Goal: Task Accomplishment & Management: Use online tool/utility

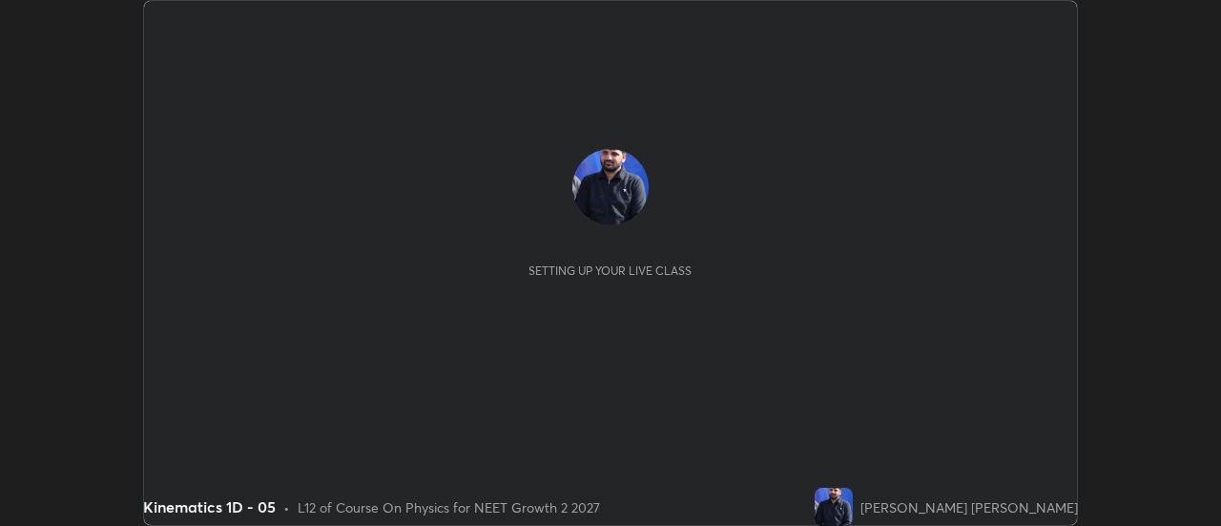
scroll to position [526, 1220]
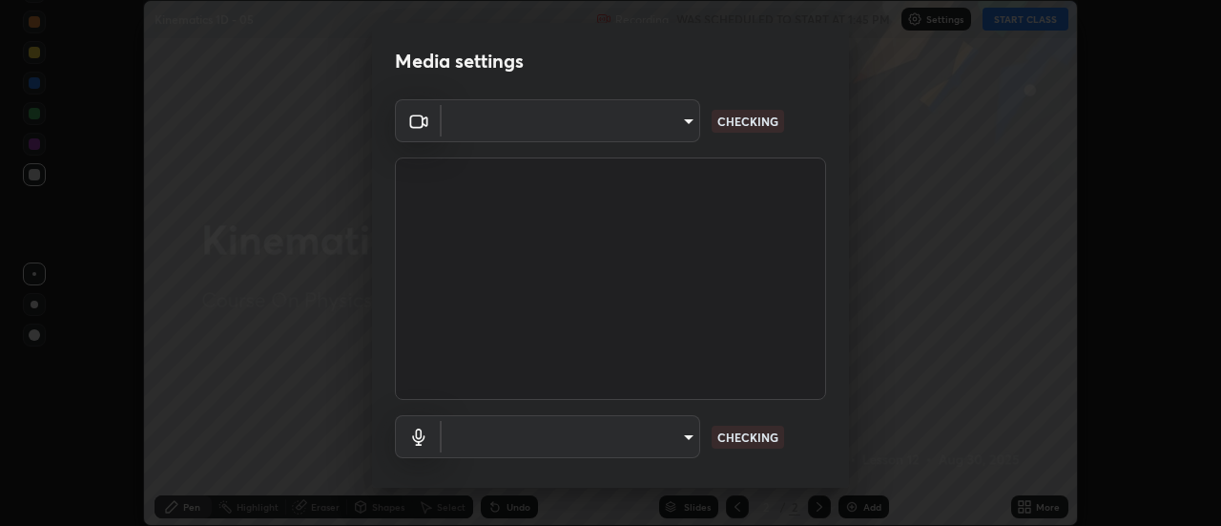
type input "985e4b1f72fc3b9494b48cef3b79fe3b682f9ae0bb15c20acfe574fe2aaad349"
type input "618656b63b7f9ee0ab6491a194f7017e5cc5f8d223736be4f163d7efcd640cbd"
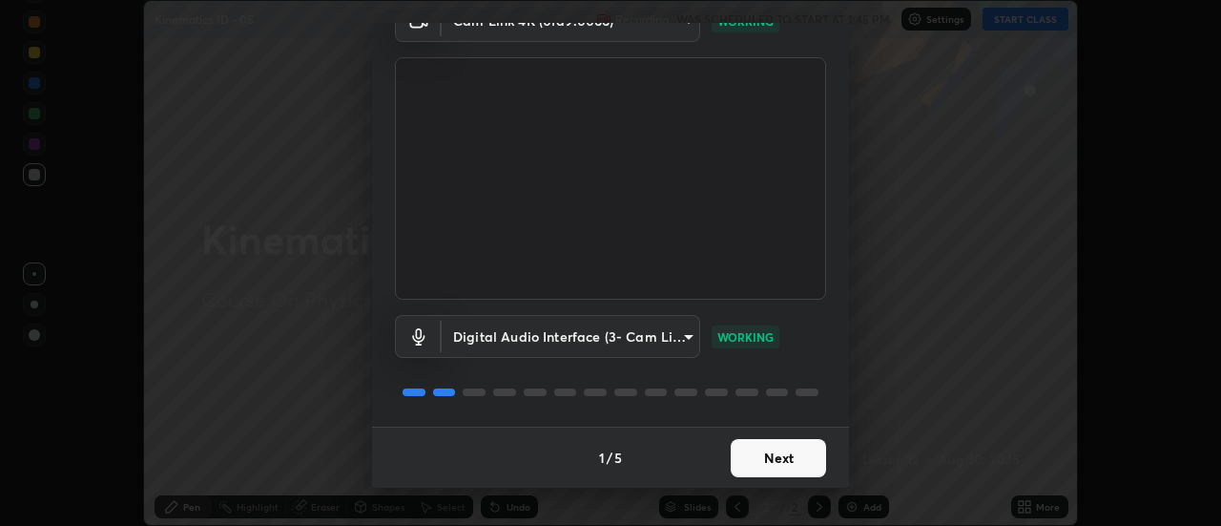
click at [803, 472] on button "Next" at bounding box center [778, 458] width 95 height 38
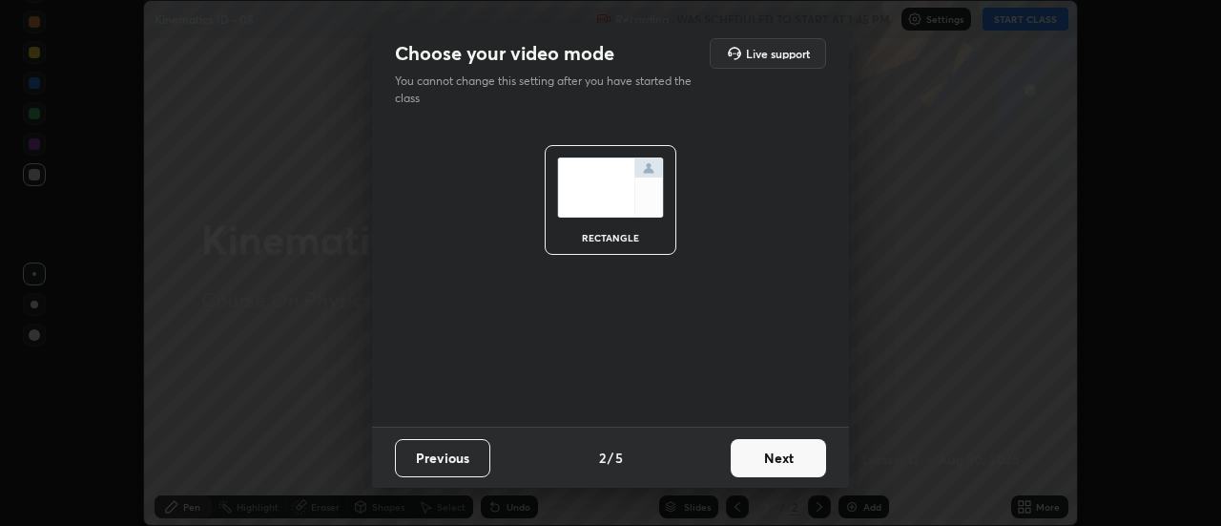
scroll to position [0, 0]
click at [802, 470] on button "Next" at bounding box center [778, 458] width 95 height 38
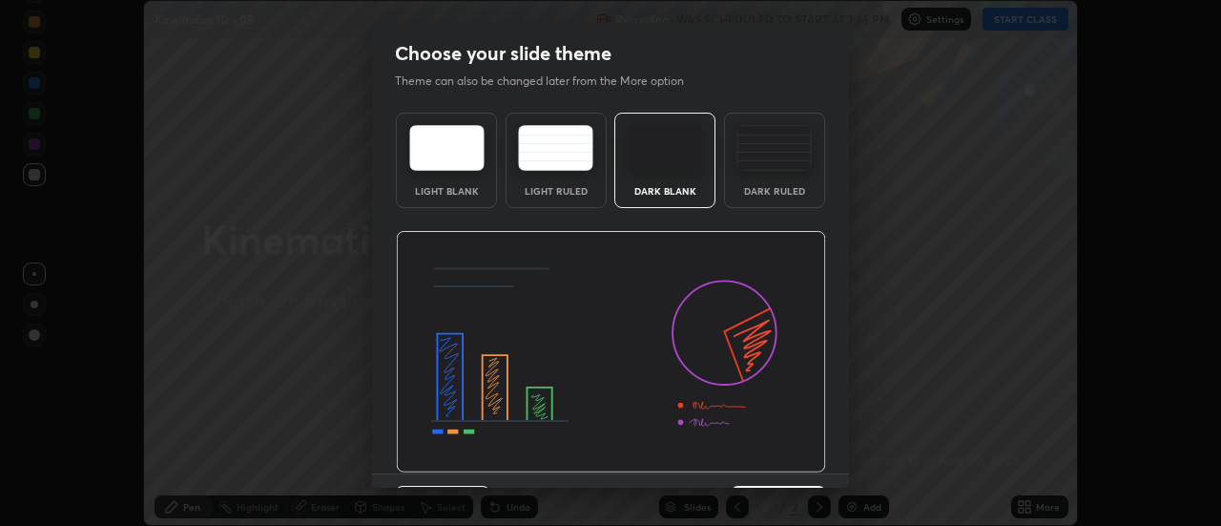
click at [791, 474] on div "Previous 3 / 5 Next" at bounding box center [610, 503] width 477 height 61
click at [788, 454] on img at bounding box center [611, 352] width 430 height 242
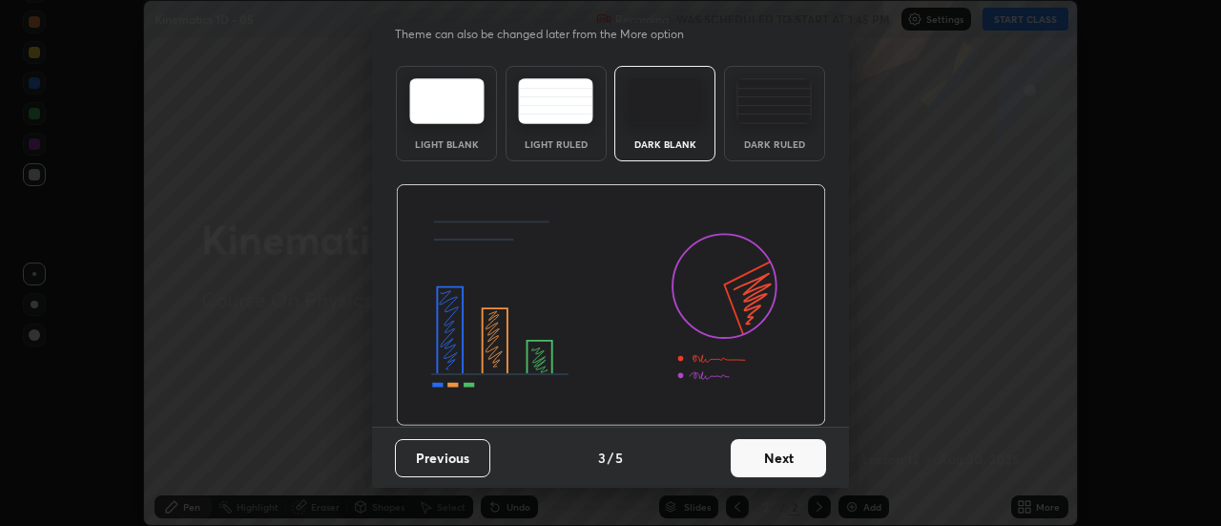
click at [792, 457] on button "Next" at bounding box center [778, 458] width 95 height 38
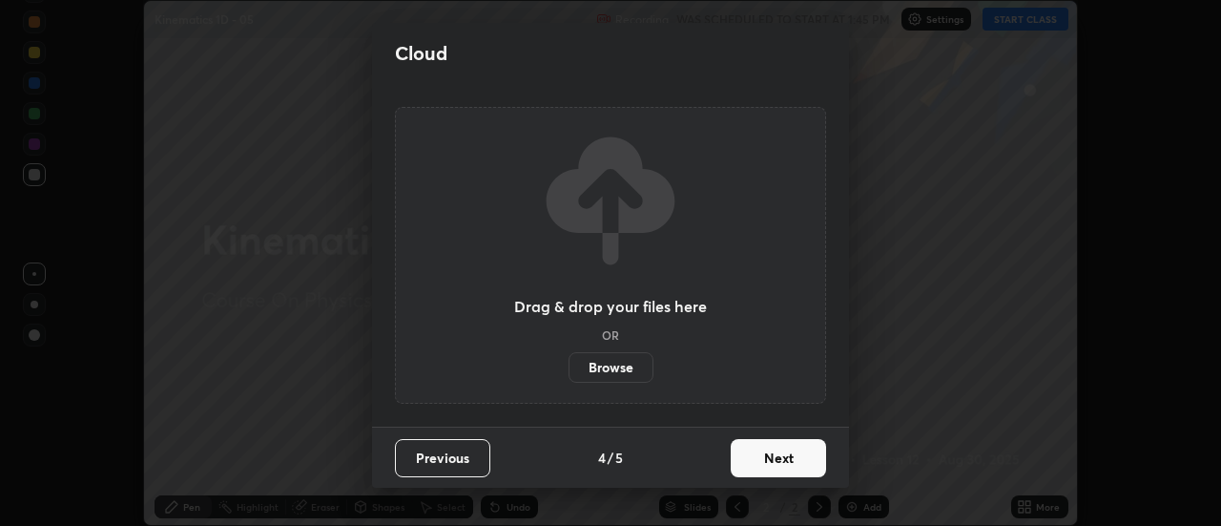
scroll to position [0, 0]
click at [788, 461] on button "Next" at bounding box center [778, 458] width 95 height 38
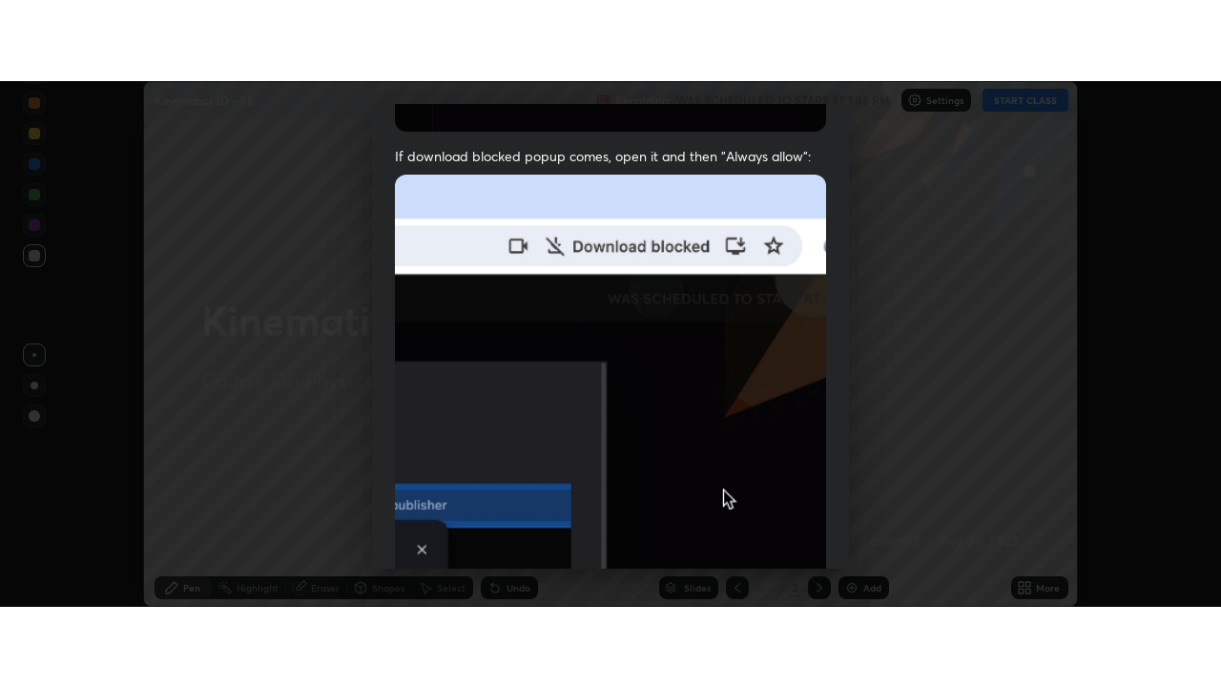
scroll to position [489, 0]
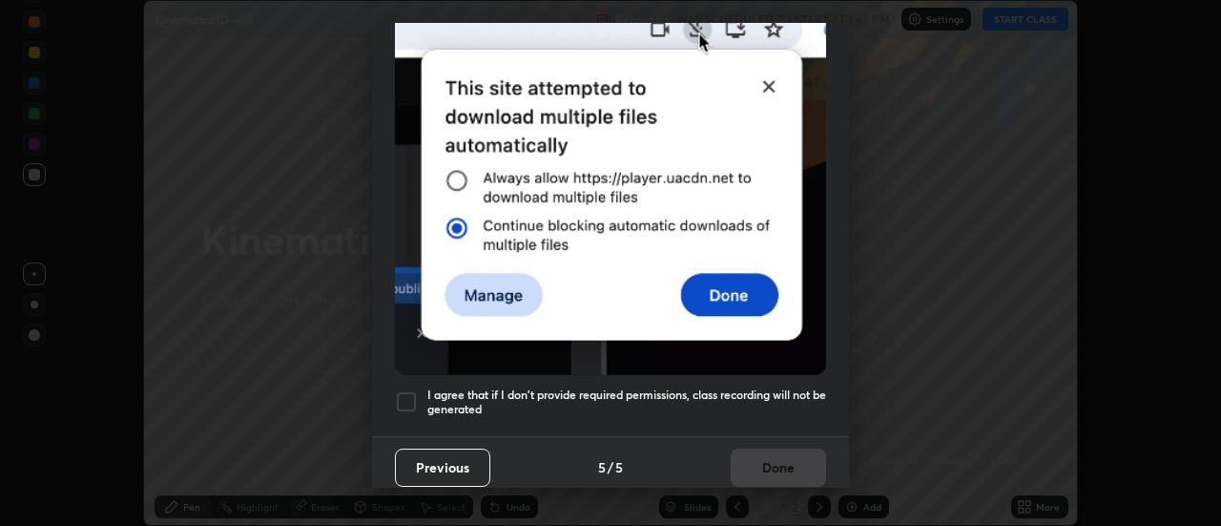
click at [699, 390] on h5 "I agree that if I don't provide required permissions, class recording will not …" at bounding box center [626, 402] width 399 height 30
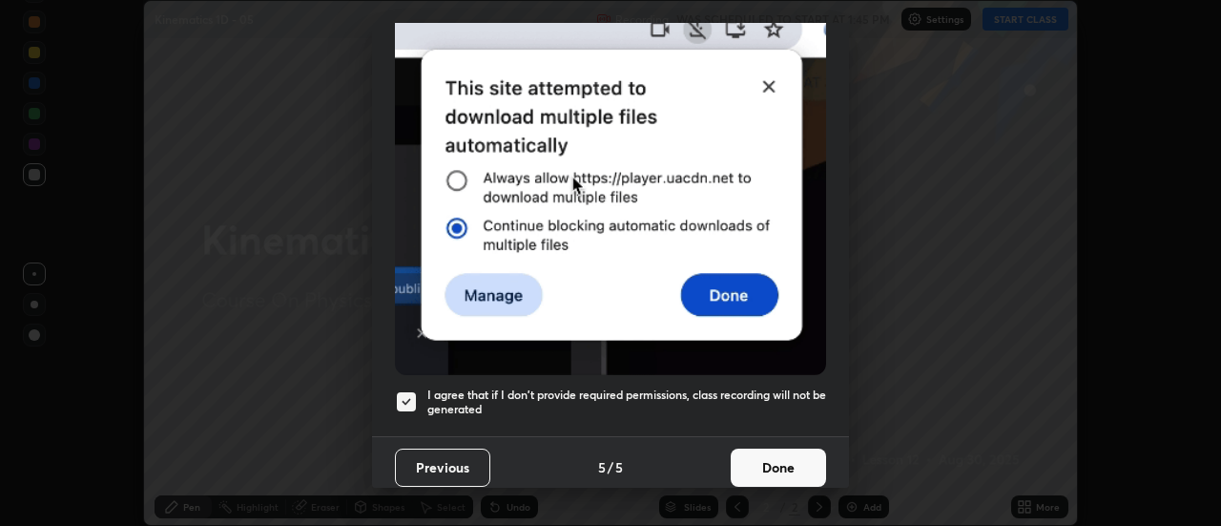
click at [771, 464] on button "Done" at bounding box center [778, 467] width 95 height 38
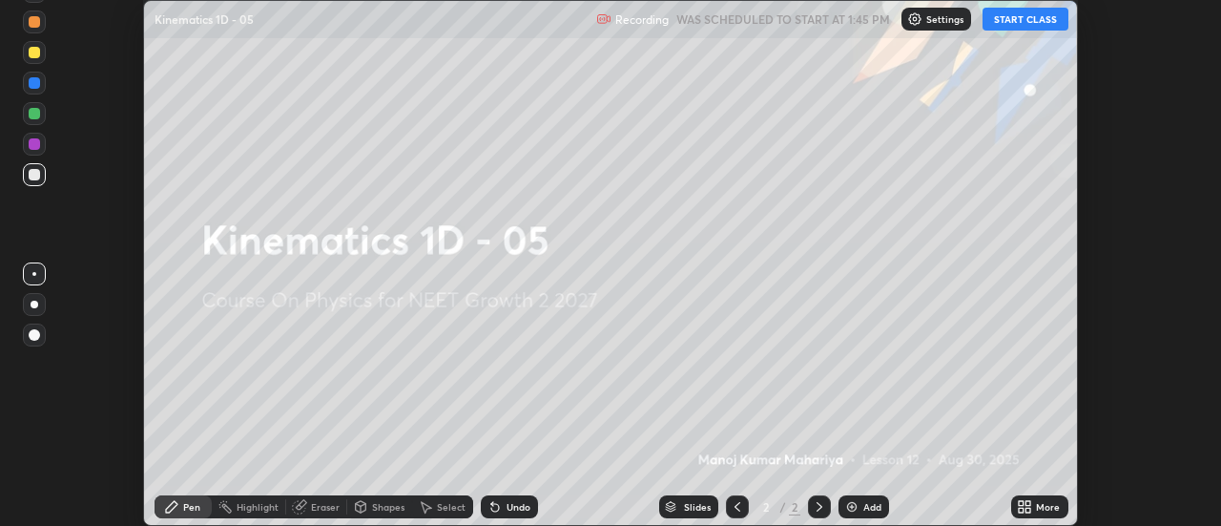
click at [1019, 504] on icon at bounding box center [1021, 503] width 5 height 5
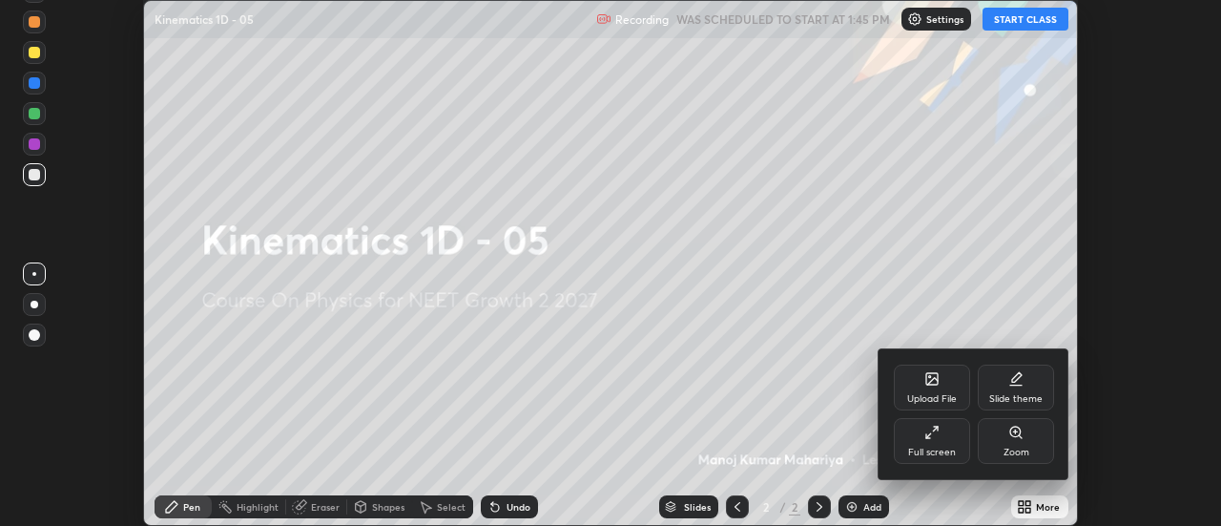
click at [917, 434] on div "Full screen" at bounding box center [932, 441] width 76 height 46
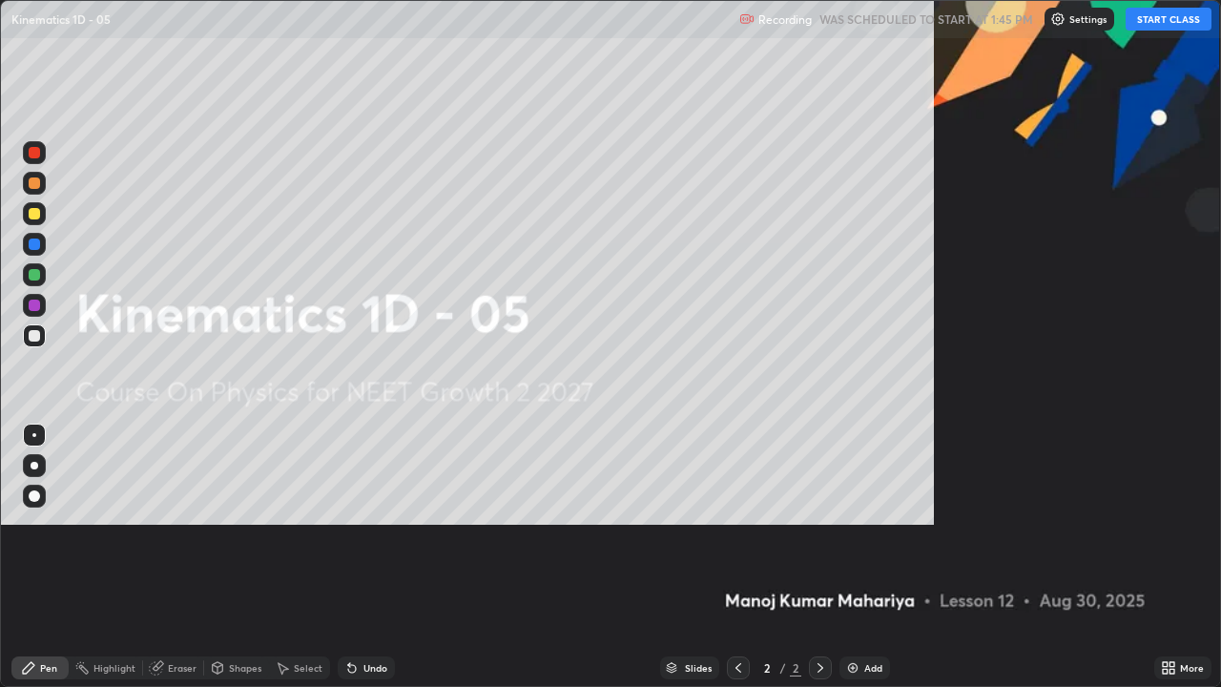
scroll to position [687, 1221]
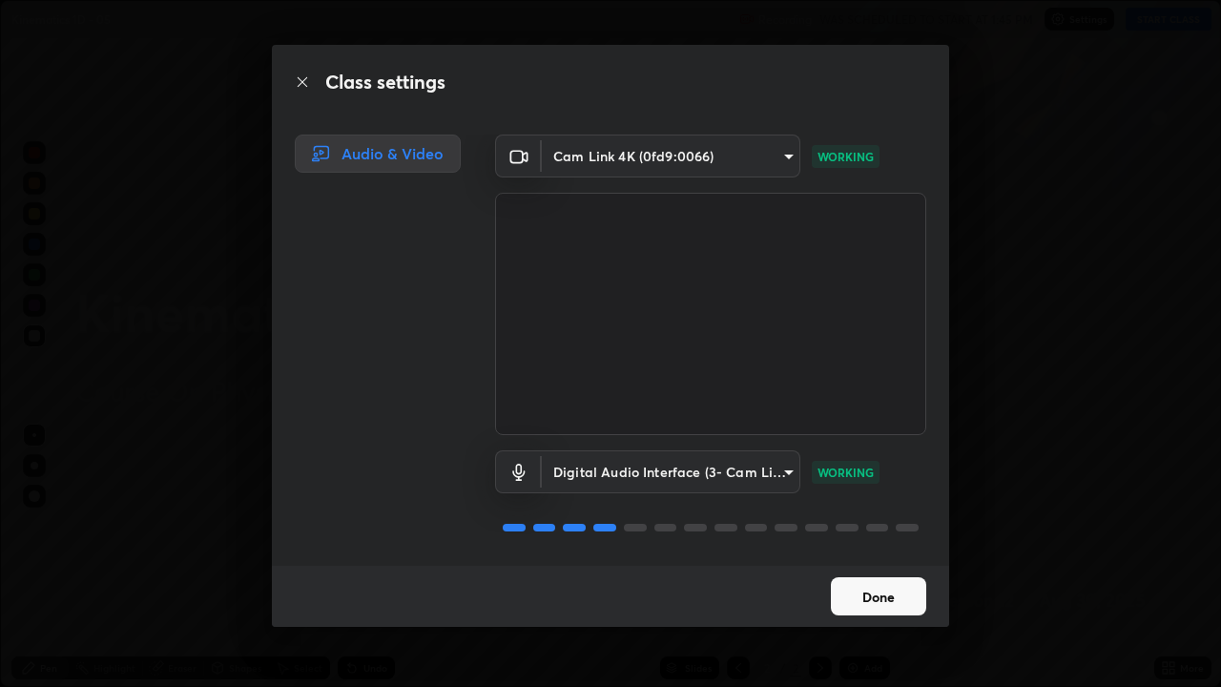
click at [906, 525] on button "Done" at bounding box center [878, 596] width 95 height 38
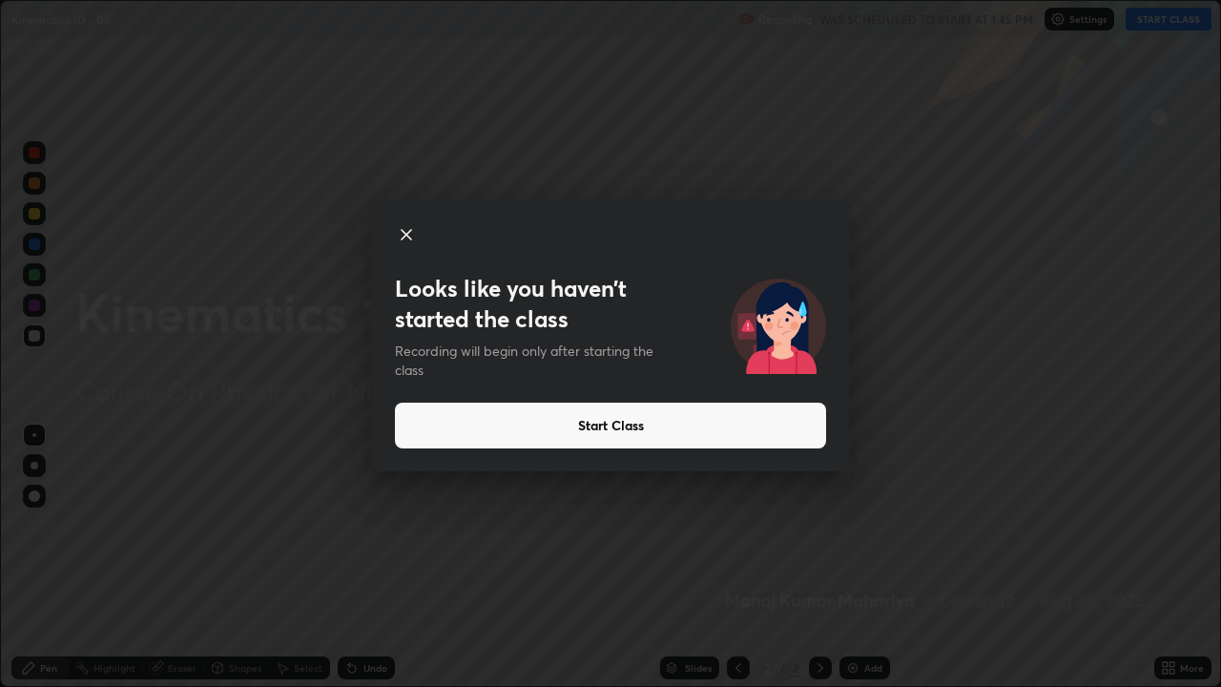
click at [719, 427] on button "Start Class" at bounding box center [610, 425] width 431 height 46
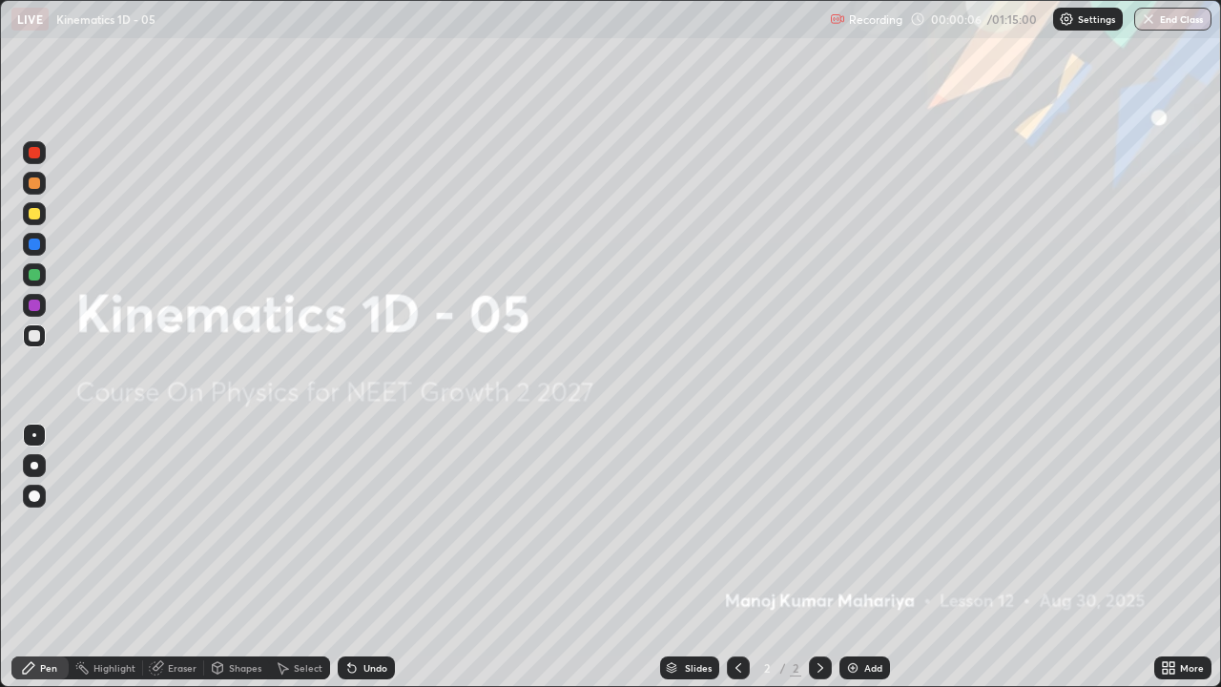
click at [848, 525] on img at bounding box center [852, 667] width 15 height 15
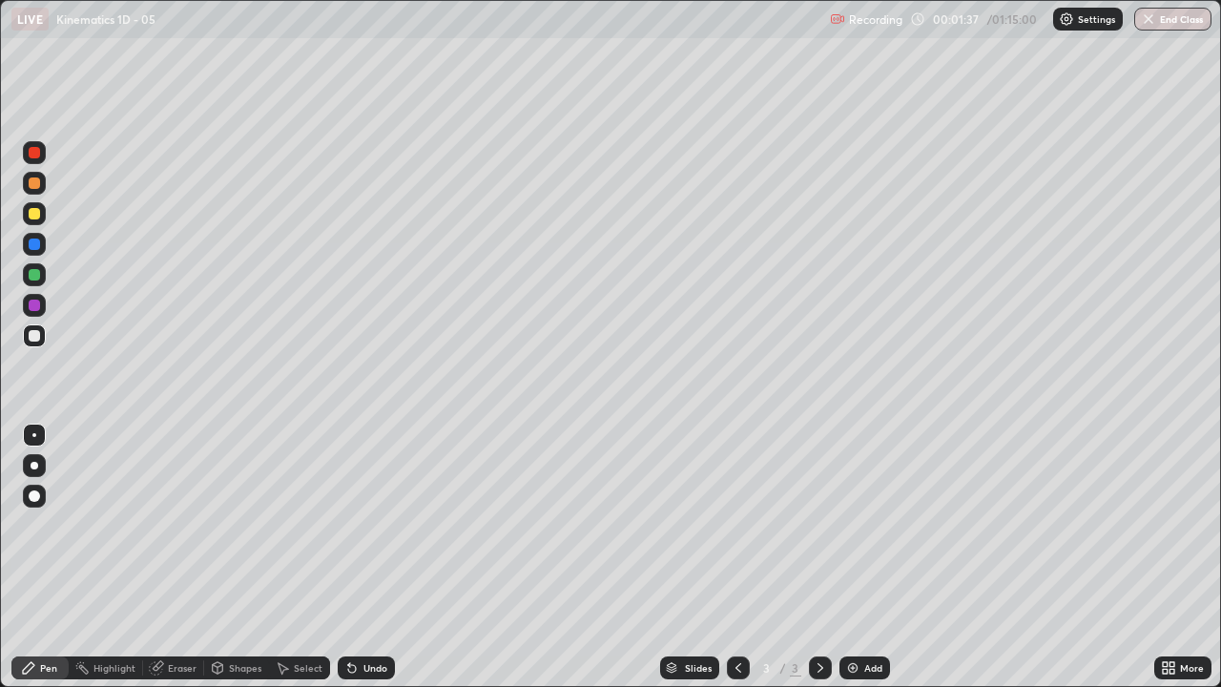
click at [32, 467] on div at bounding box center [35, 466] width 8 height 8
click at [346, 525] on div "Undo" at bounding box center [366, 667] width 57 height 23
click at [351, 525] on div "Undo" at bounding box center [366, 667] width 57 height 23
click at [348, 525] on icon at bounding box center [352, 669] width 8 height 8
click at [352, 525] on icon at bounding box center [352, 669] width 8 height 8
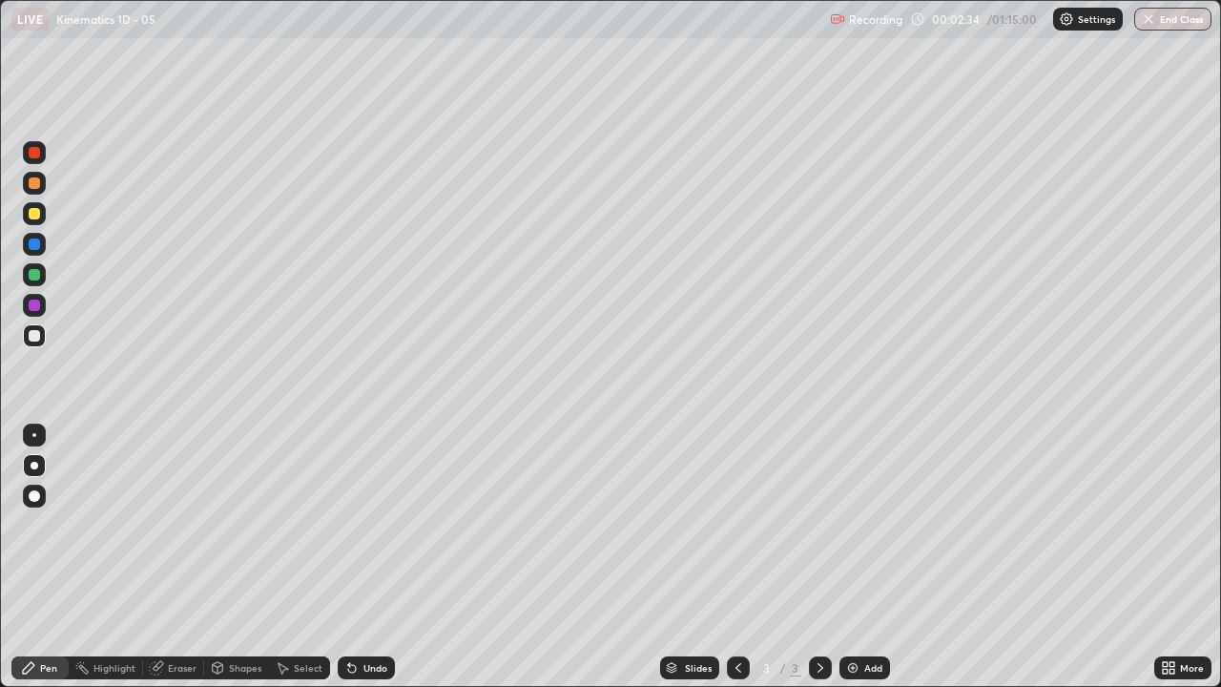
click at [349, 525] on icon at bounding box center [352, 669] width 8 height 8
click at [348, 525] on icon at bounding box center [352, 669] width 8 height 8
click at [352, 525] on icon at bounding box center [352, 669] width 8 height 8
click at [349, 525] on icon at bounding box center [352, 669] width 8 height 8
click at [344, 525] on div "Undo" at bounding box center [366, 667] width 57 height 23
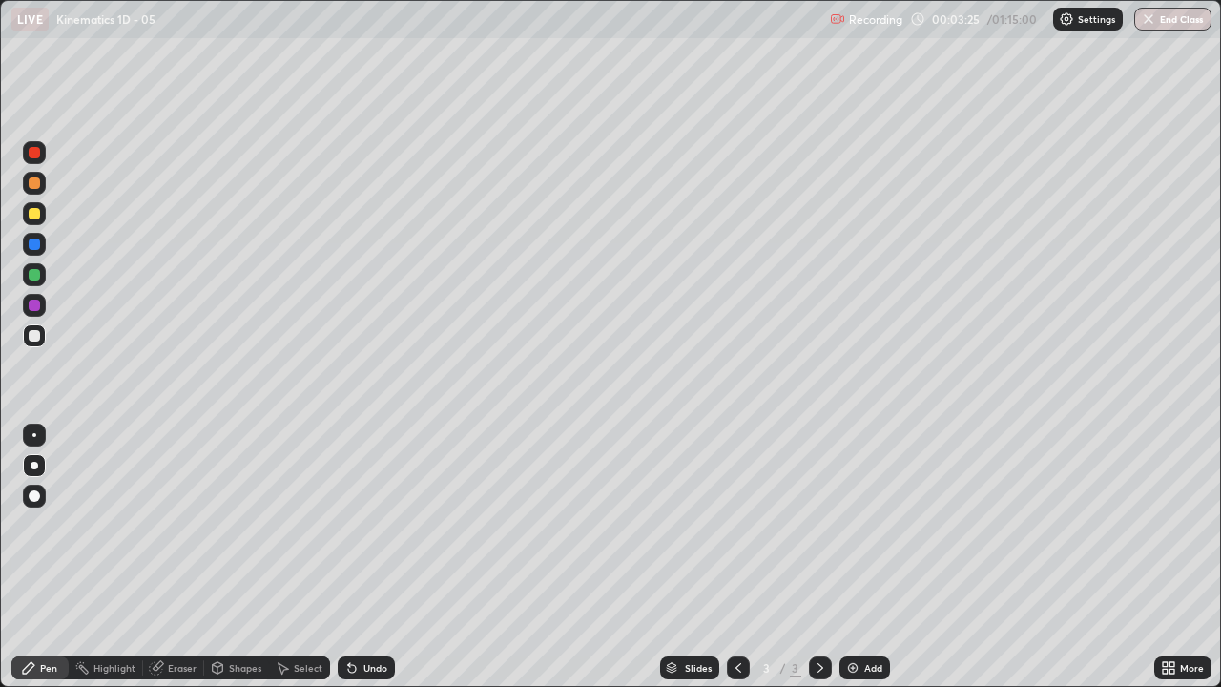
click at [341, 525] on div "Undo" at bounding box center [366, 667] width 57 height 23
click at [32, 335] on div at bounding box center [34, 335] width 11 height 11
click at [856, 525] on div "Add" at bounding box center [864, 667] width 51 height 23
click at [713, 525] on div "Slides" at bounding box center [689, 667] width 59 height 23
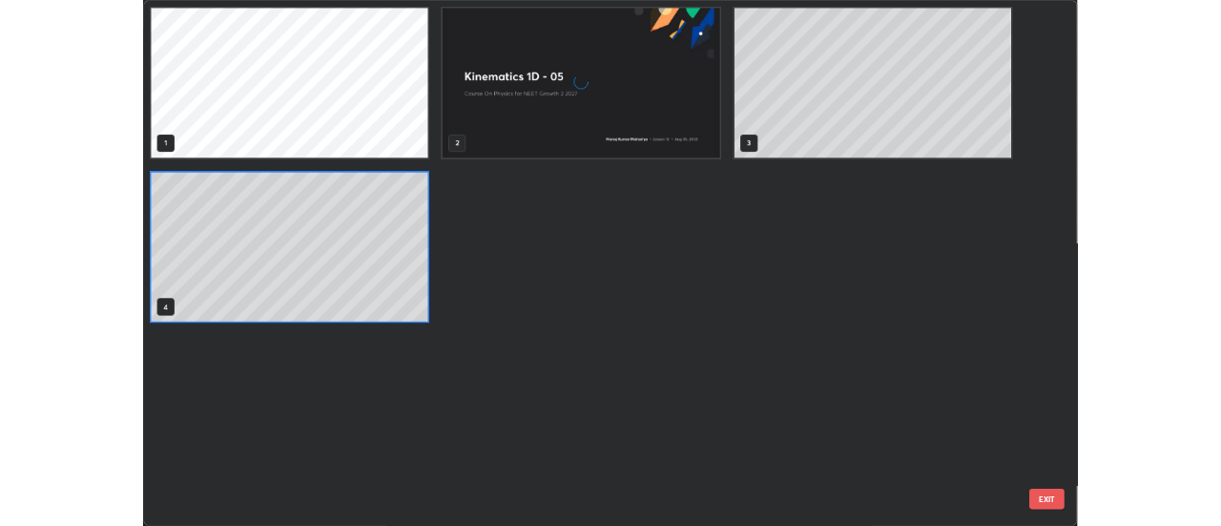
scroll to position [679, 1209]
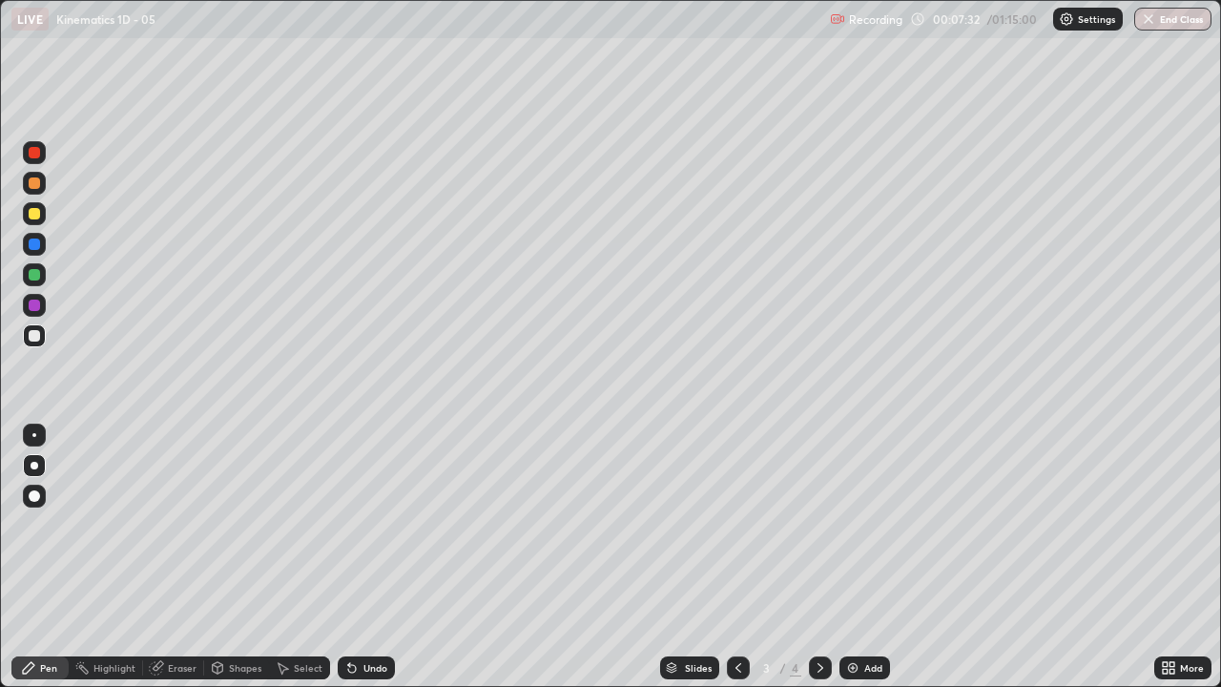
click at [818, 525] on icon at bounding box center [820, 667] width 15 height 15
click at [733, 525] on div at bounding box center [738, 667] width 23 height 23
click at [818, 525] on icon at bounding box center [820, 667] width 15 height 15
click at [735, 525] on icon at bounding box center [738, 668] width 6 height 10
click at [819, 525] on icon at bounding box center [820, 667] width 15 height 15
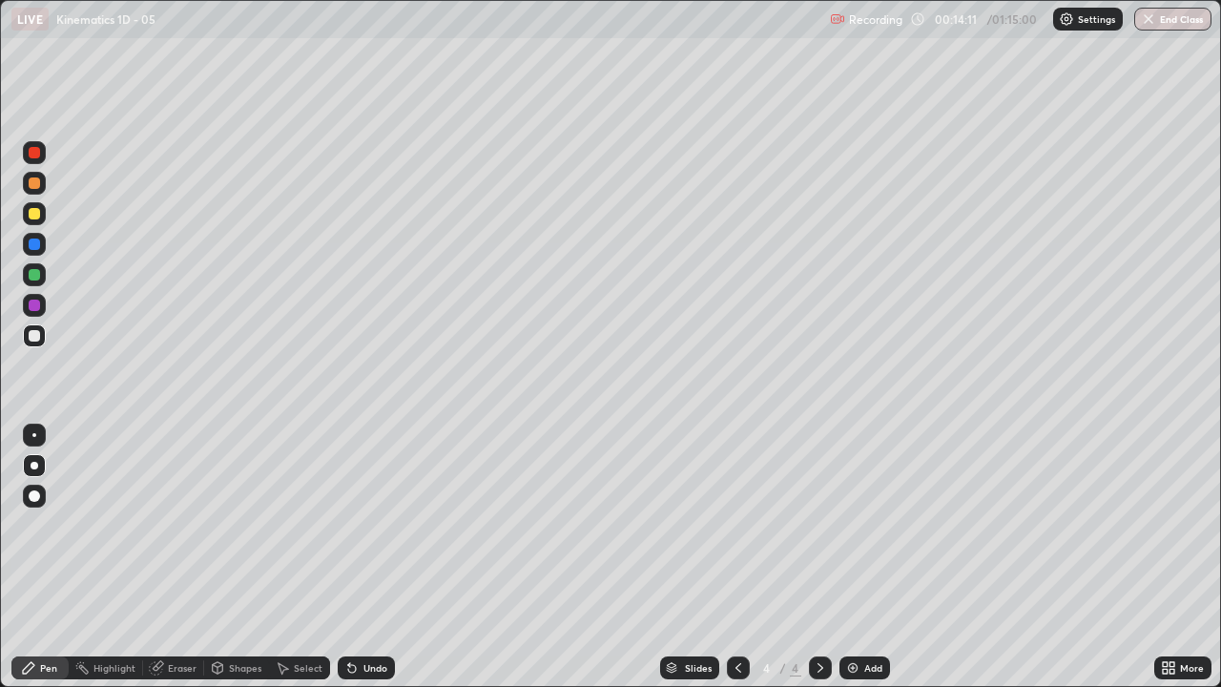
click at [37, 216] on div at bounding box center [34, 213] width 11 height 11
click at [35, 216] on div at bounding box center [34, 213] width 11 height 11
click at [34, 278] on div at bounding box center [34, 274] width 11 height 11
click at [32, 336] on div at bounding box center [34, 335] width 11 height 11
click at [845, 525] on img at bounding box center [852, 667] width 15 height 15
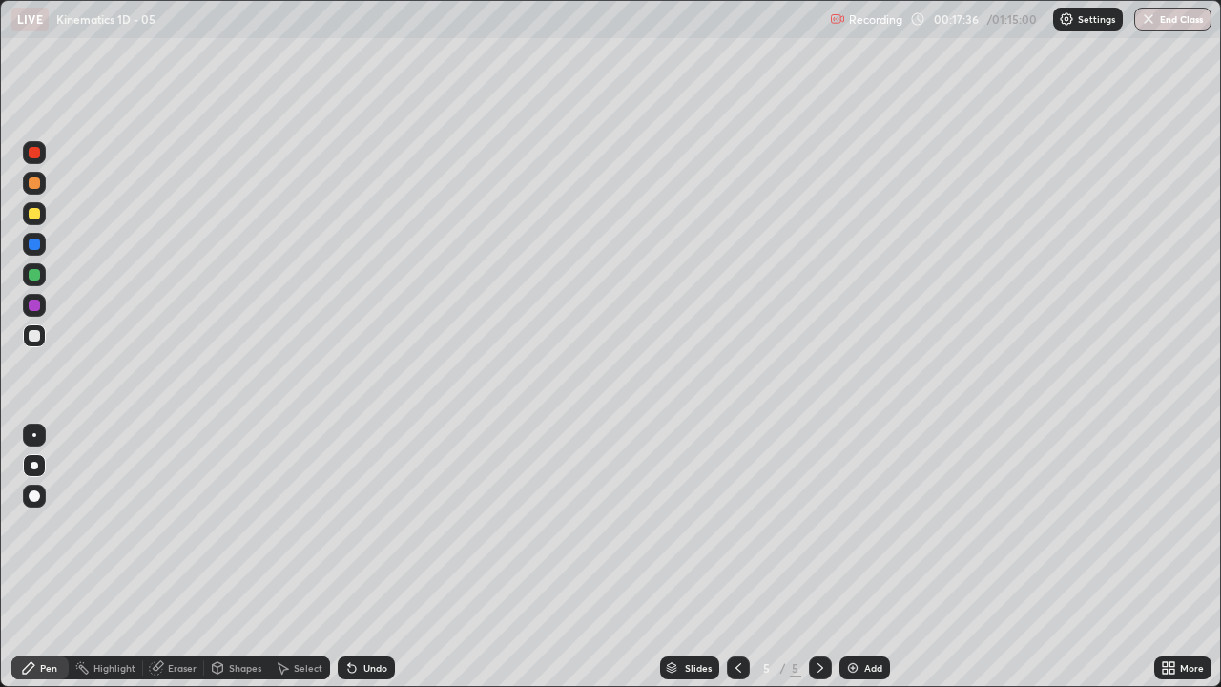
click at [31, 336] on div at bounding box center [34, 335] width 11 height 11
click at [345, 525] on icon at bounding box center [351, 667] width 15 height 15
click at [349, 525] on icon at bounding box center [352, 669] width 8 height 8
click at [348, 525] on icon at bounding box center [352, 669] width 8 height 8
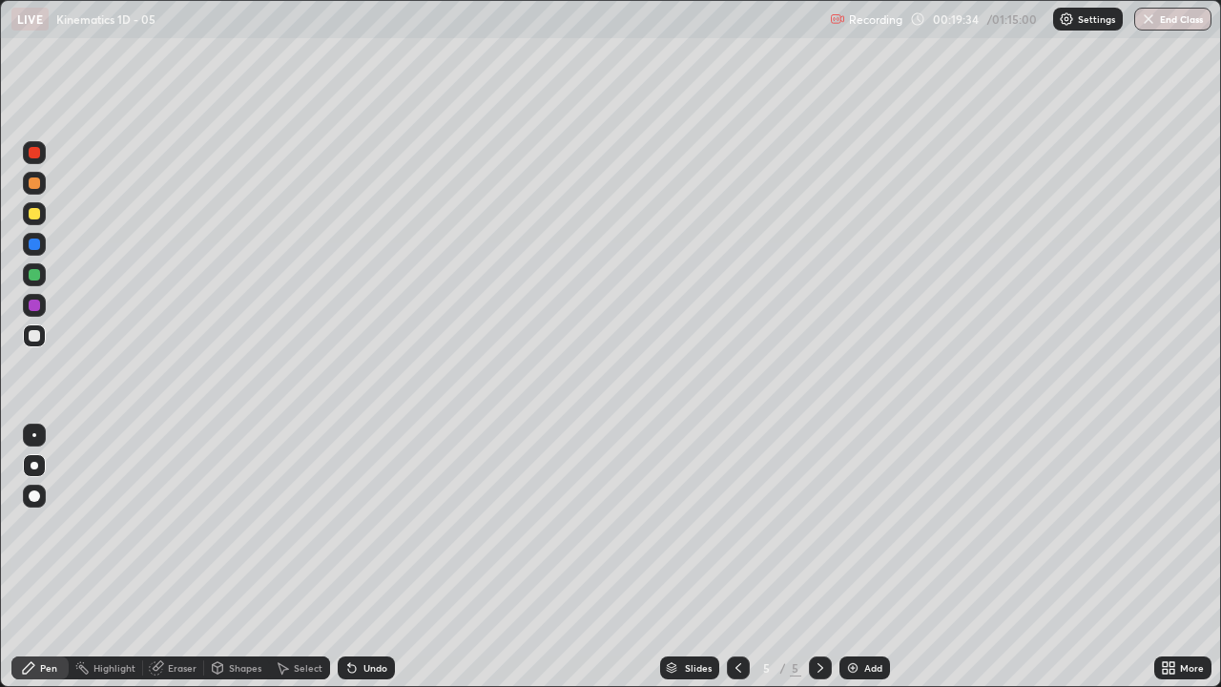
click at [349, 525] on icon at bounding box center [352, 669] width 8 height 8
click at [350, 525] on icon at bounding box center [352, 669] width 8 height 8
click at [348, 525] on icon at bounding box center [352, 669] width 8 height 8
click at [349, 525] on icon at bounding box center [352, 669] width 8 height 8
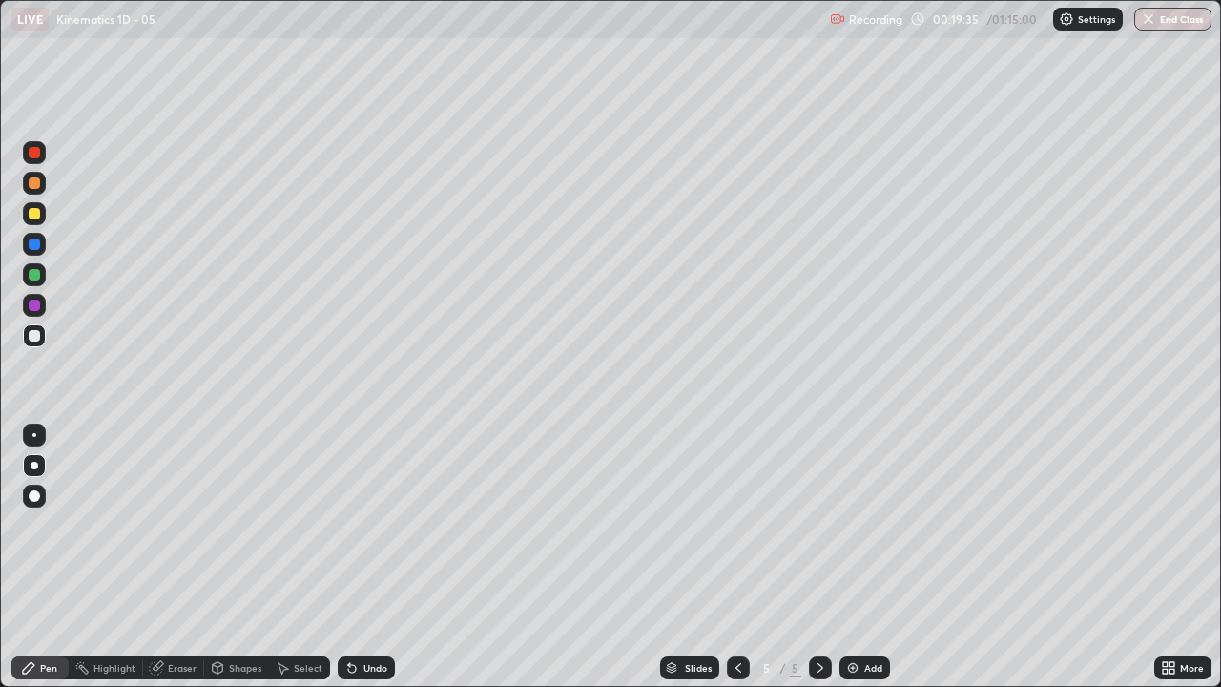
click at [349, 525] on icon at bounding box center [352, 669] width 8 height 8
click at [348, 525] on icon at bounding box center [352, 669] width 8 height 8
click at [349, 525] on icon at bounding box center [352, 669] width 8 height 8
click at [853, 525] on div "Add" at bounding box center [864, 667] width 51 height 23
click at [348, 525] on icon at bounding box center [352, 669] width 8 height 8
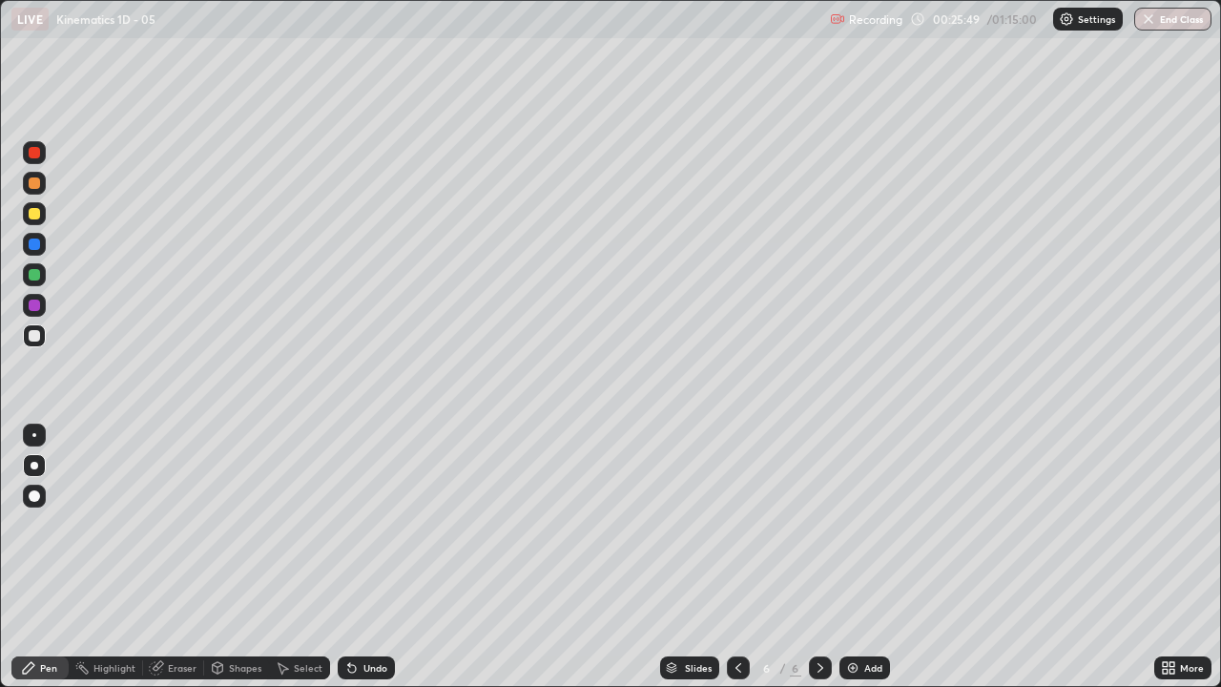
click at [33, 340] on div at bounding box center [34, 335] width 11 height 11
click at [360, 525] on div "Undo" at bounding box center [366, 667] width 57 height 23
click at [354, 525] on div "Undo" at bounding box center [366, 667] width 57 height 23
click at [348, 525] on div "Undo" at bounding box center [366, 667] width 57 height 23
click at [354, 525] on icon at bounding box center [351, 667] width 15 height 15
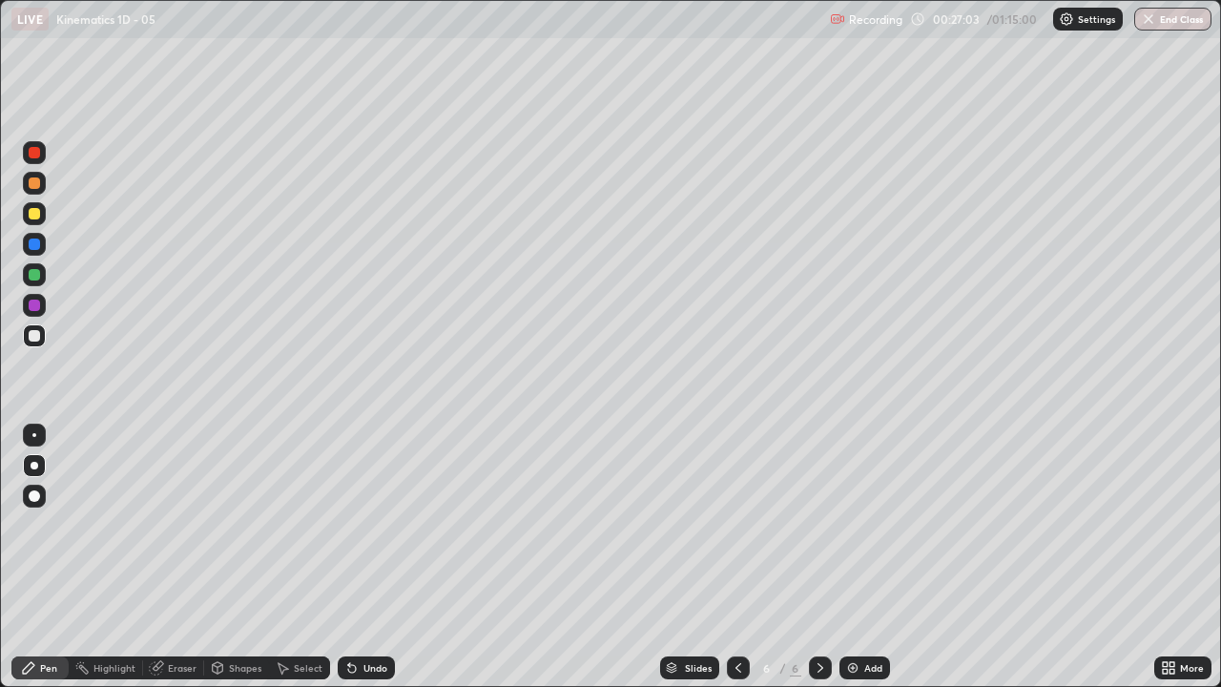
click at [351, 525] on icon at bounding box center [352, 669] width 8 height 8
click at [356, 525] on icon at bounding box center [351, 667] width 15 height 15
click at [31, 336] on div at bounding box center [34, 335] width 11 height 11
click at [37, 155] on div at bounding box center [34, 152] width 11 height 11
click at [30, 273] on div at bounding box center [34, 274] width 11 height 11
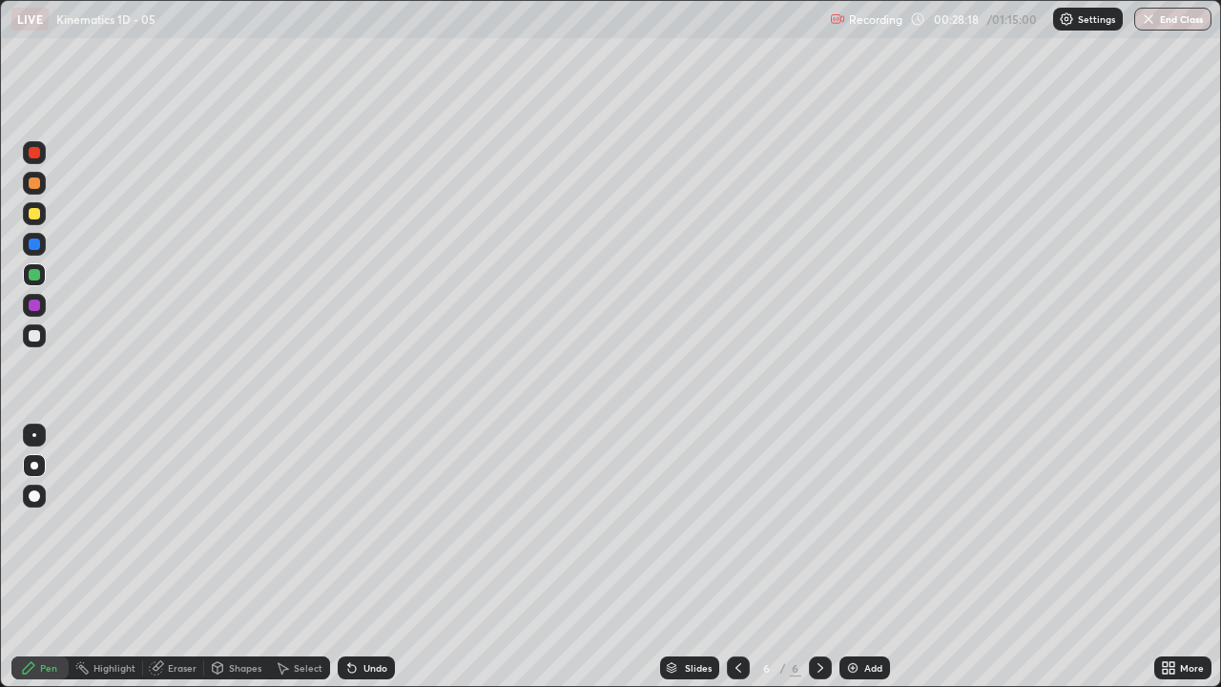
click at [35, 332] on div at bounding box center [34, 335] width 11 height 11
click at [857, 525] on div "Add" at bounding box center [864, 667] width 51 height 23
click at [33, 344] on div at bounding box center [34, 335] width 23 height 23
click at [350, 525] on div "Undo" at bounding box center [366, 667] width 57 height 23
click at [349, 525] on icon at bounding box center [352, 669] width 8 height 8
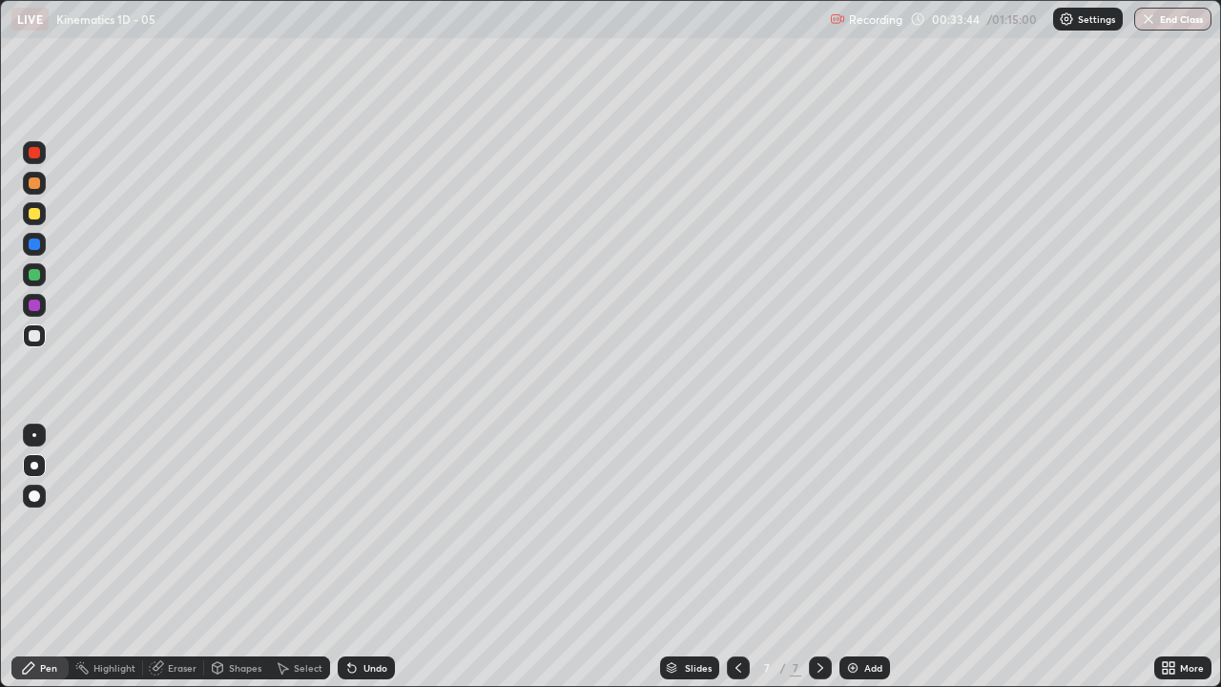
click at [356, 525] on icon at bounding box center [351, 667] width 15 height 15
click at [343, 525] on div "Undo" at bounding box center [366, 667] width 57 height 23
click at [352, 525] on icon at bounding box center [352, 669] width 8 height 8
click at [348, 525] on icon at bounding box center [352, 669] width 8 height 8
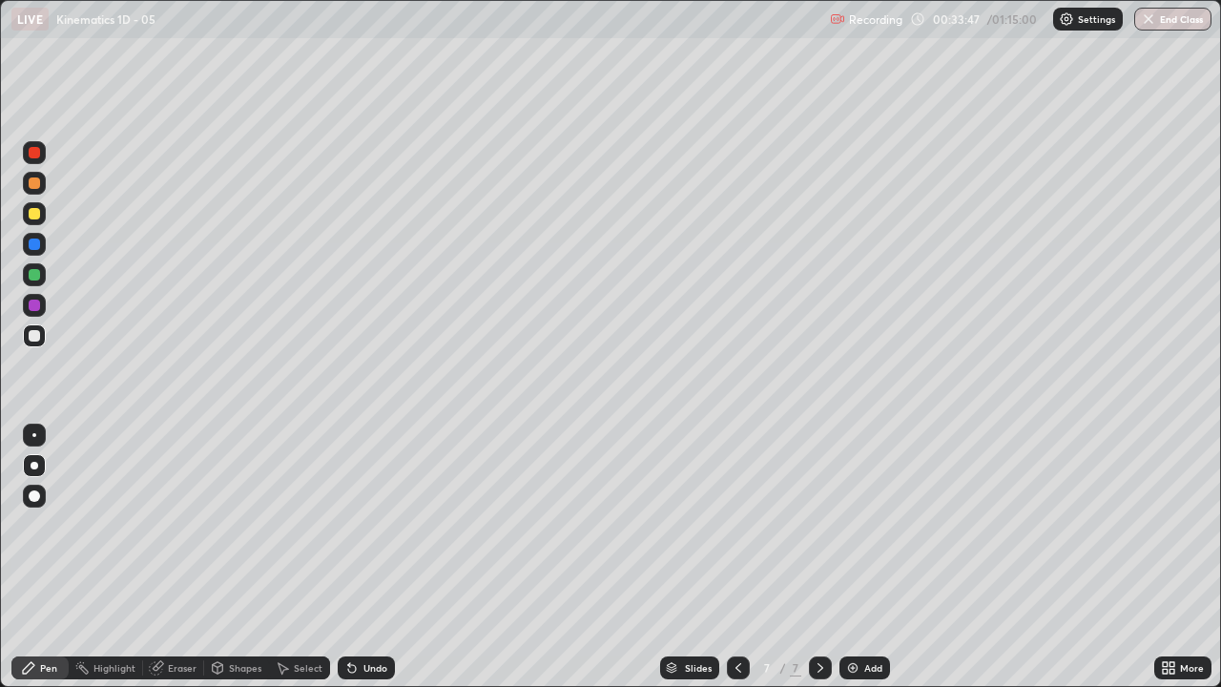
click at [349, 525] on icon at bounding box center [352, 669] width 8 height 8
click at [351, 525] on icon at bounding box center [352, 669] width 8 height 8
click at [353, 525] on icon at bounding box center [352, 669] width 8 height 8
click at [363, 525] on div "Undo" at bounding box center [375, 668] width 24 height 10
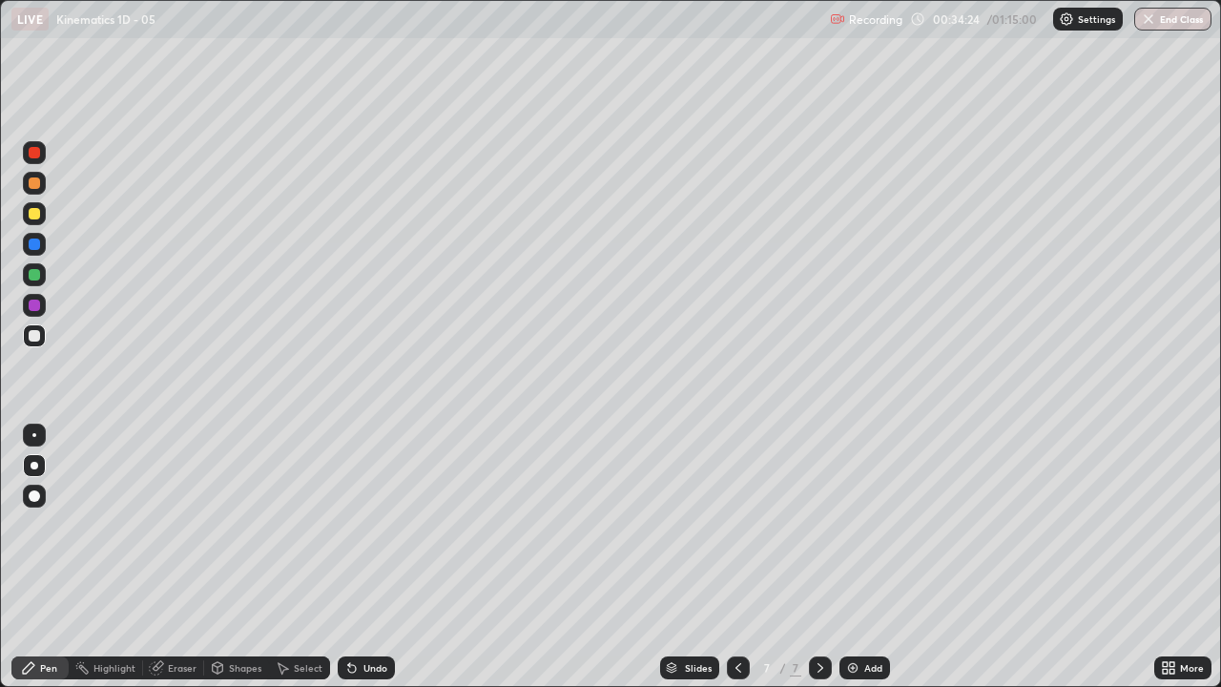
click at [32, 213] on div at bounding box center [34, 213] width 11 height 11
click at [48, 525] on div "Pen" at bounding box center [39, 667] width 57 height 23
click at [31, 339] on div at bounding box center [34, 335] width 11 height 11
click at [350, 525] on icon at bounding box center [351, 667] width 15 height 15
click at [349, 525] on icon at bounding box center [352, 669] width 8 height 8
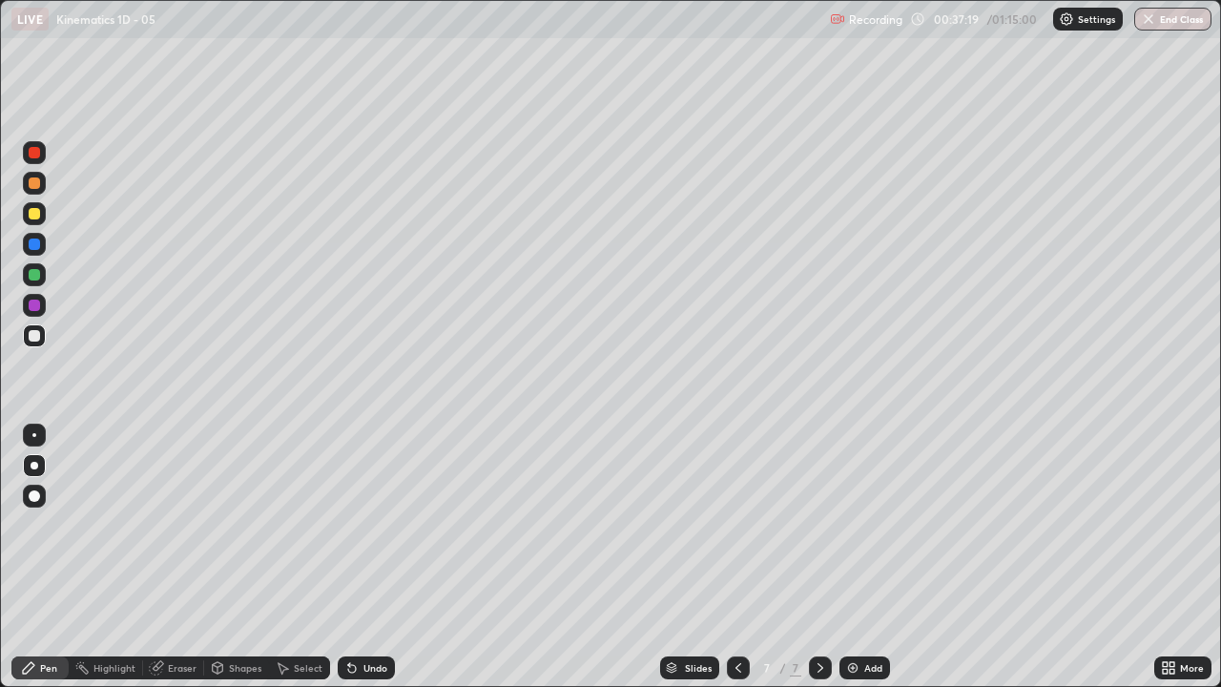
click at [348, 525] on div "Undo" at bounding box center [366, 667] width 57 height 23
click at [344, 525] on icon at bounding box center [351, 667] width 15 height 15
click at [346, 525] on icon at bounding box center [351, 667] width 15 height 15
click at [352, 525] on icon at bounding box center [352, 669] width 8 height 8
click at [352, 525] on icon at bounding box center [351, 667] width 15 height 15
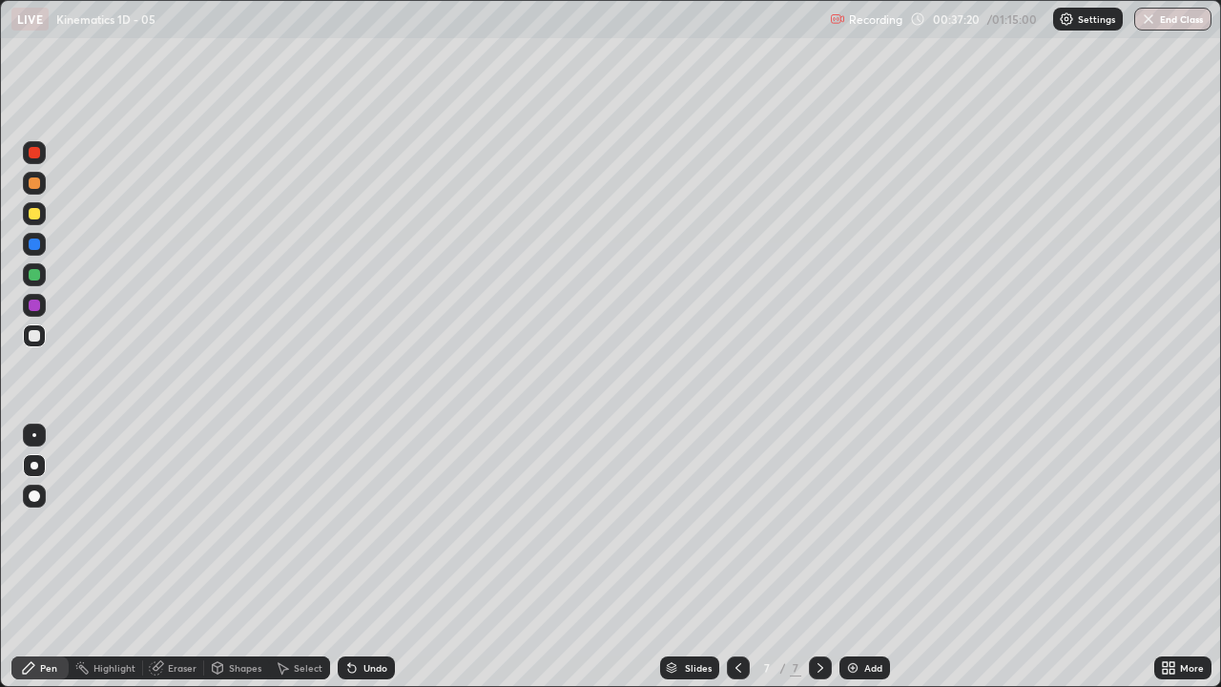
click at [348, 525] on icon at bounding box center [349, 664] width 2 height 2
click at [347, 525] on div "Undo" at bounding box center [366, 667] width 57 height 23
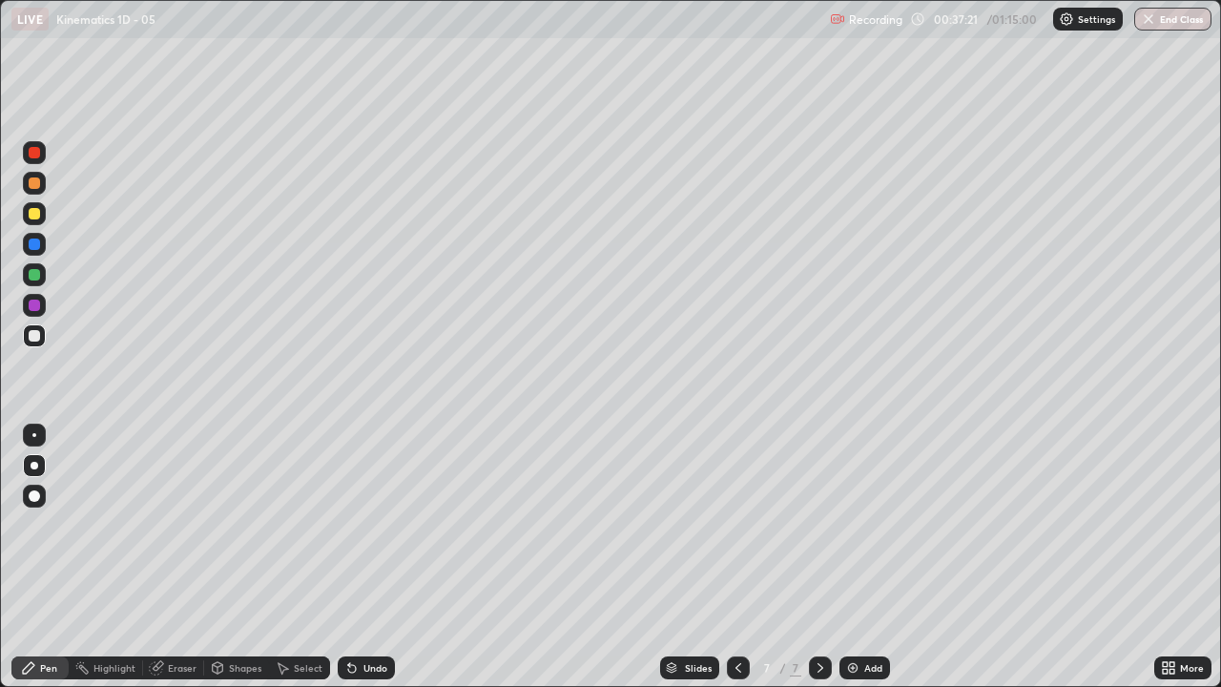
click at [348, 525] on icon at bounding box center [349, 664] width 2 height 2
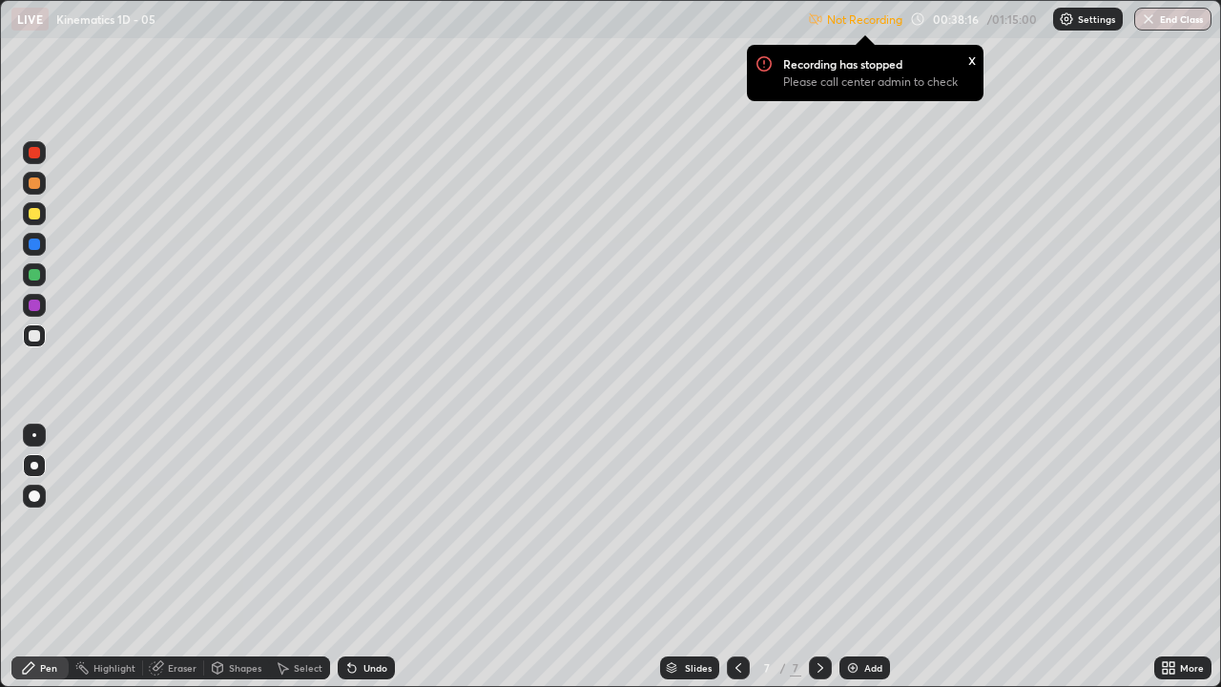
click at [177, 525] on div "Eraser" at bounding box center [182, 668] width 29 height 10
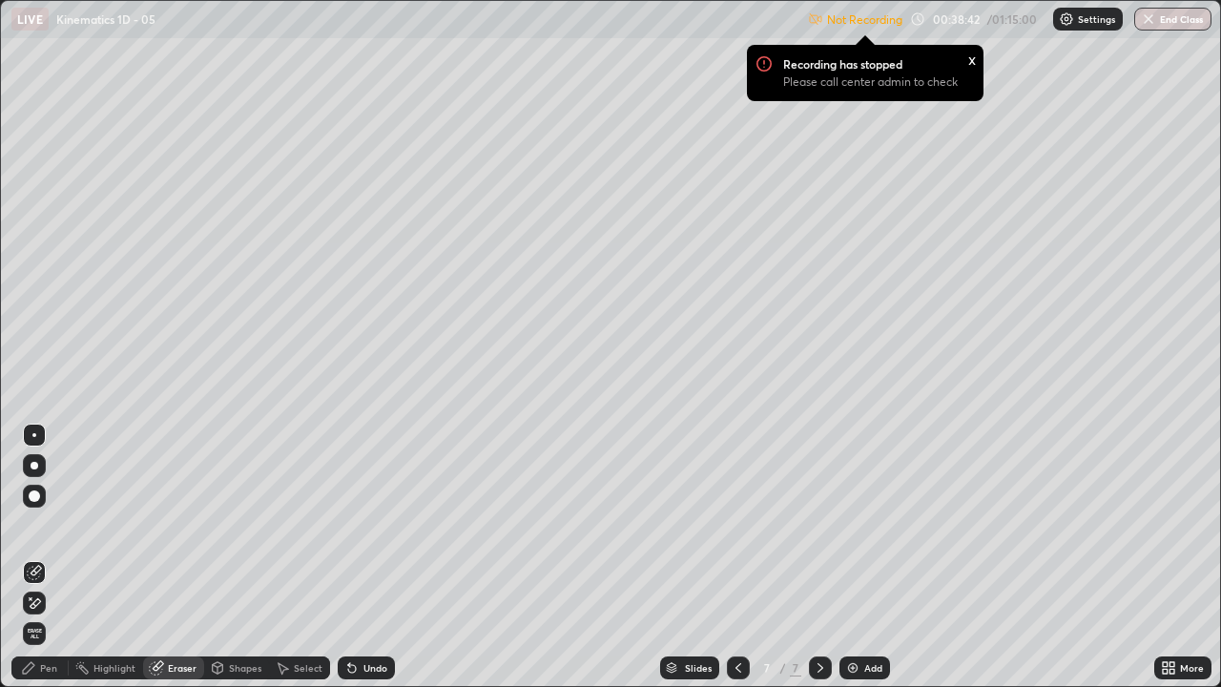
click at [1062, 26] on img at bounding box center [1066, 18] width 15 height 15
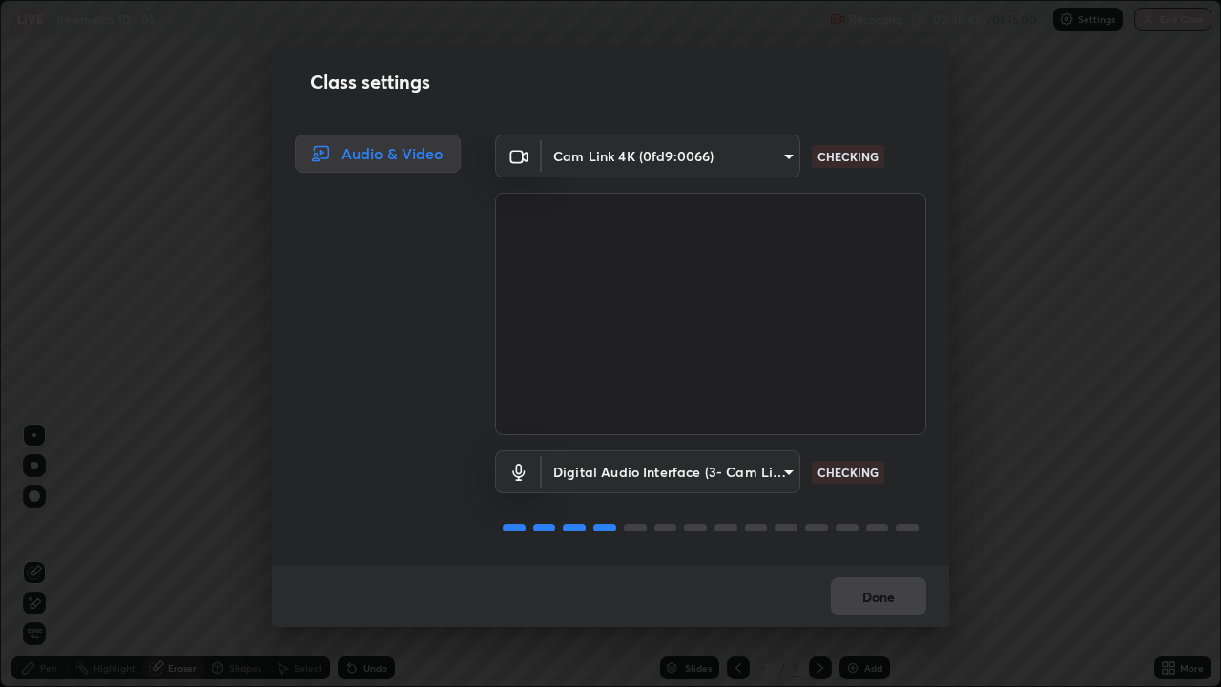
click at [905, 197] on video at bounding box center [710, 314] width 431 height 242
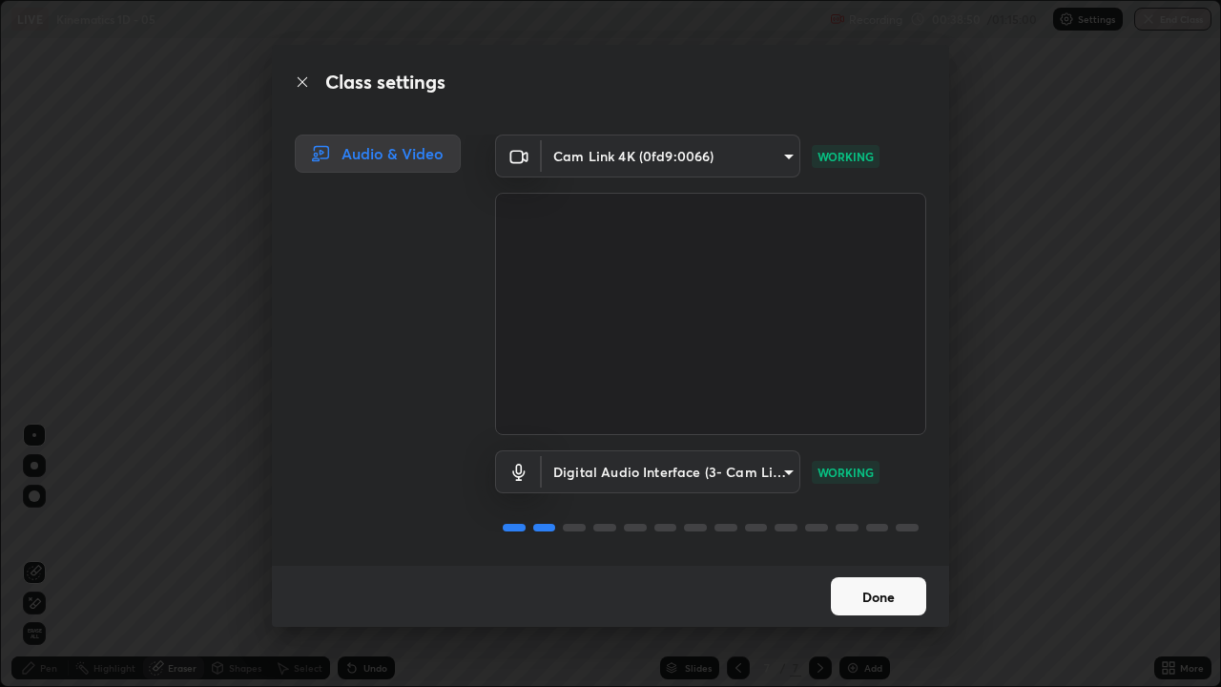
click at [863, 525] on button "Done" at bounding box center [878, 596] width 95 height 38
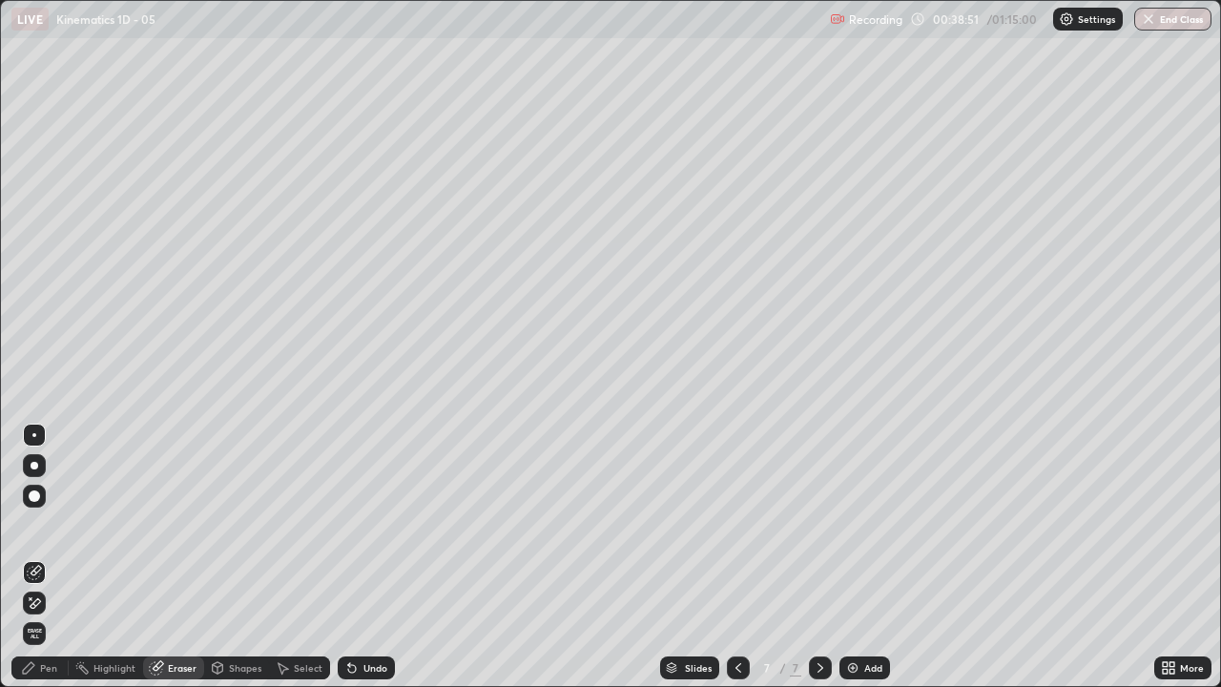
click at [855, 525] on img at bounding box center [852, 667] width 15 height 15
click at [49, 525] on div "Pen" at bounding box center [48, 668] width 17 height 10
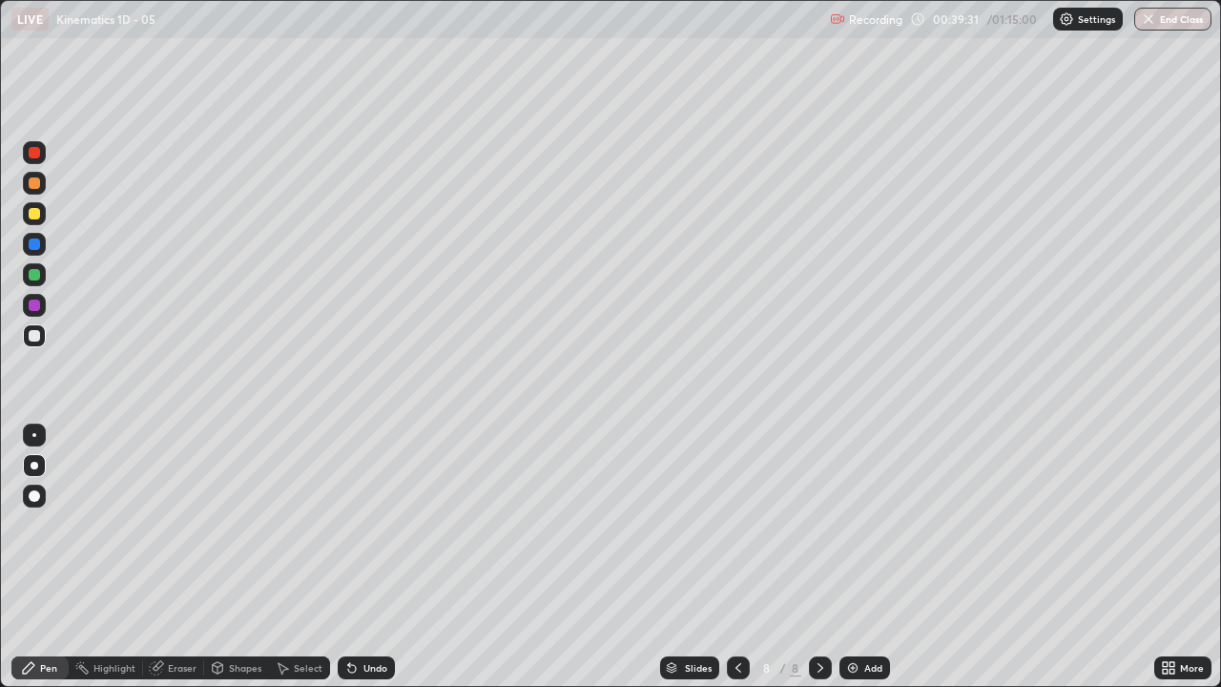
click at [736, 525] on icon at bounding box center [738, 667] width 15 height 15
click at [818, 525] on icon at bounding box center [820, 667] width 15 height 15
click at [736, 525] on icon at bounding box center [738, 667] width 15 height 15
click at [818, 525] on icon at bounding box center [820, 667] width 15 height 15
click at [259, 525] on div "Shapes" at bounding box center [245, 668] width 32 height 10
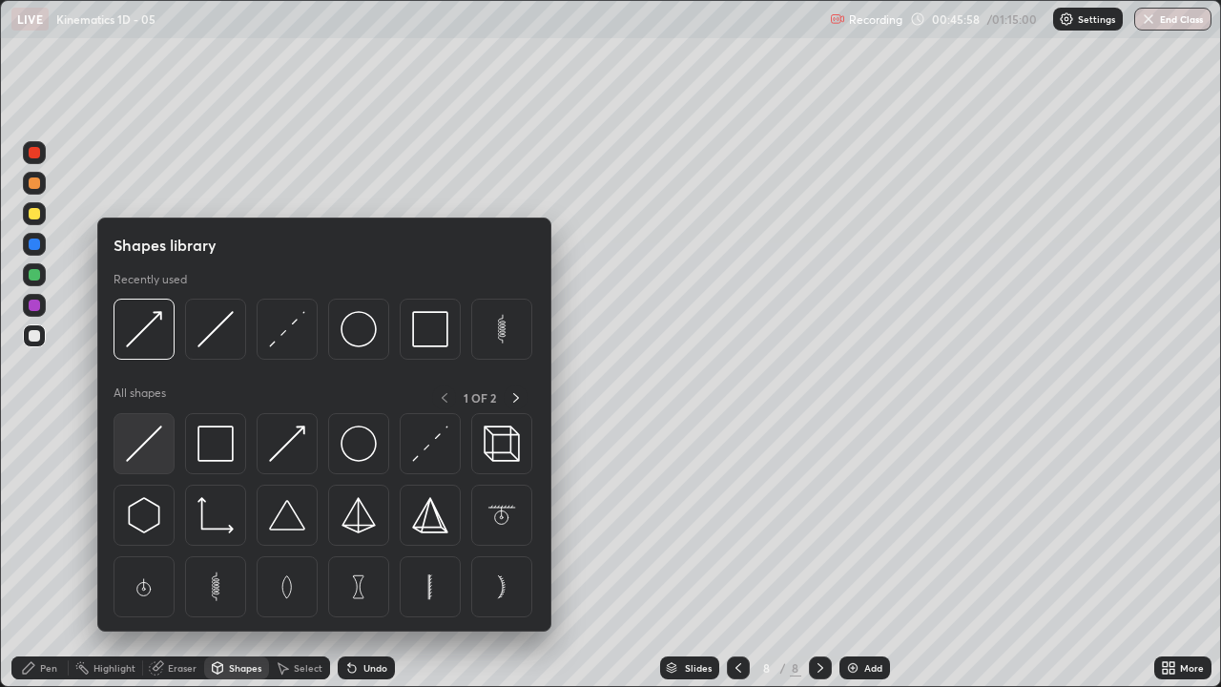
click at [147, 438] on img at bounding box center [144, 443] width 36 height 36
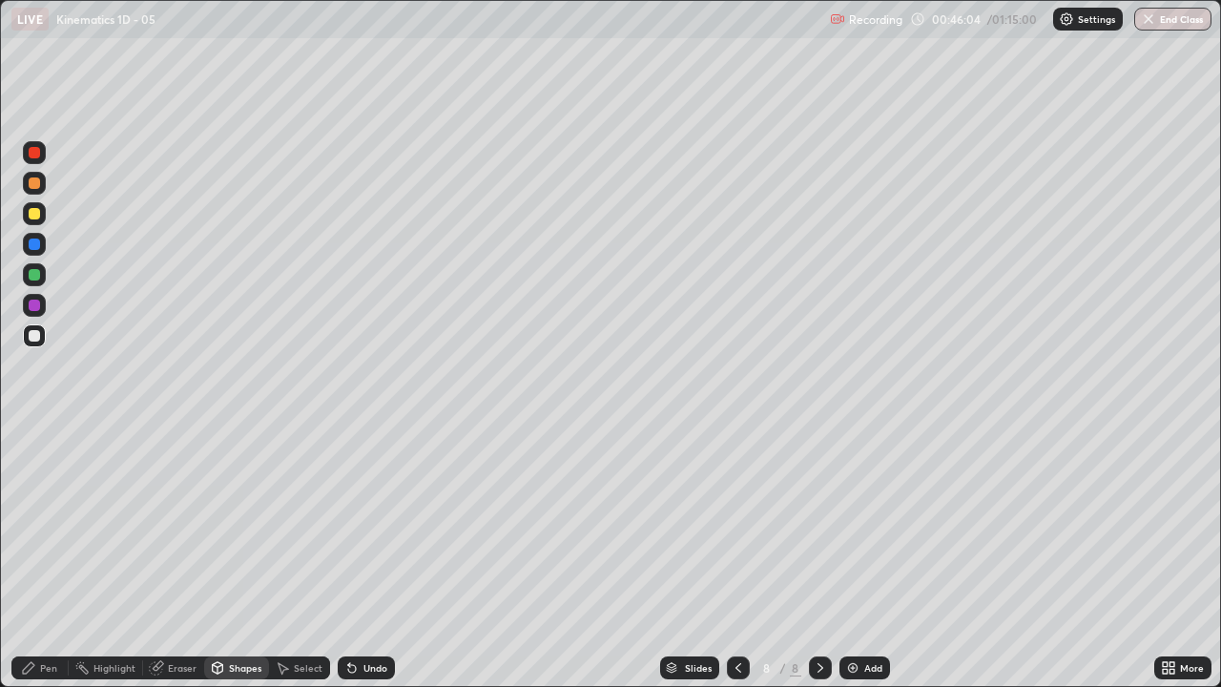
click at [55, 525] on div "Pen" at bounding box center [39, 667] width 57 height 23
click at [362, 525] on div "Undo" at bounding box center [366, 667] width 57 height 23
click at [358, 525] on div "Undo" at bounding box center [366, 667] width 57 height 23
click at [357, 525] on icon at bounding box center [351, 667] width 15 height 15
click at [344, 525] on icon at bounding box center [351, 667] width 15 height 15
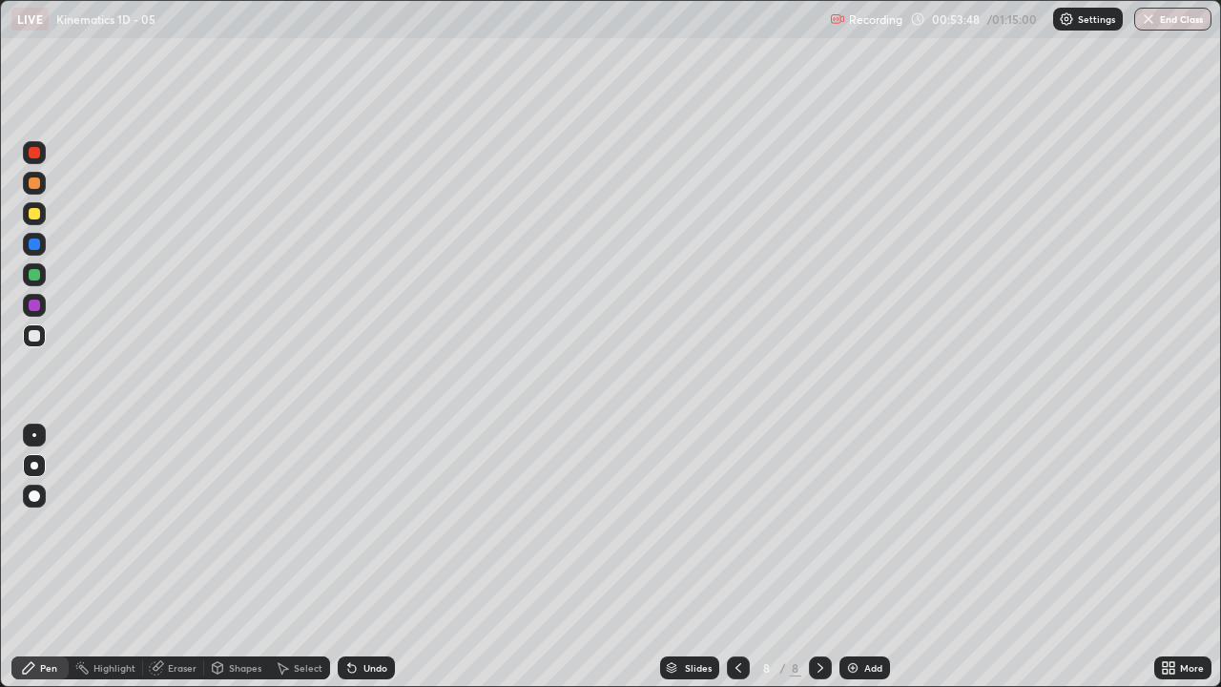
click at [238, 525] on div "Shapes" at bounding box center [236, 667] width 65 height 23
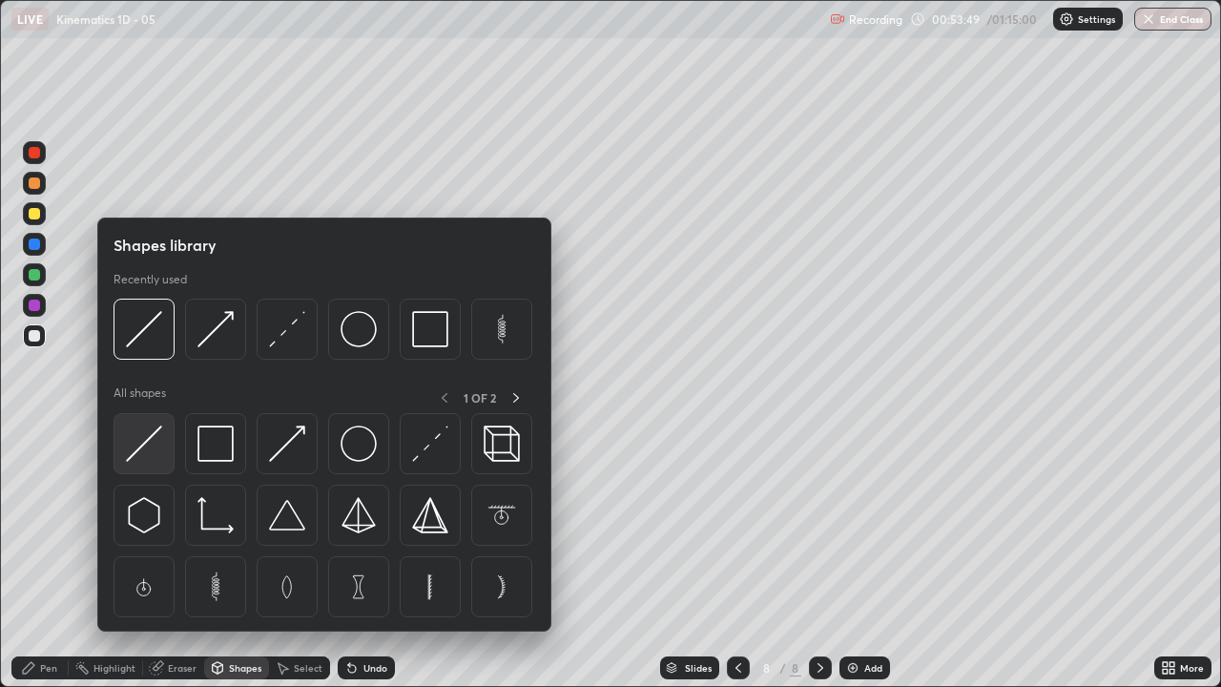
click at [145, 444] on img at bounding box center [144, 443] width 36 height 36
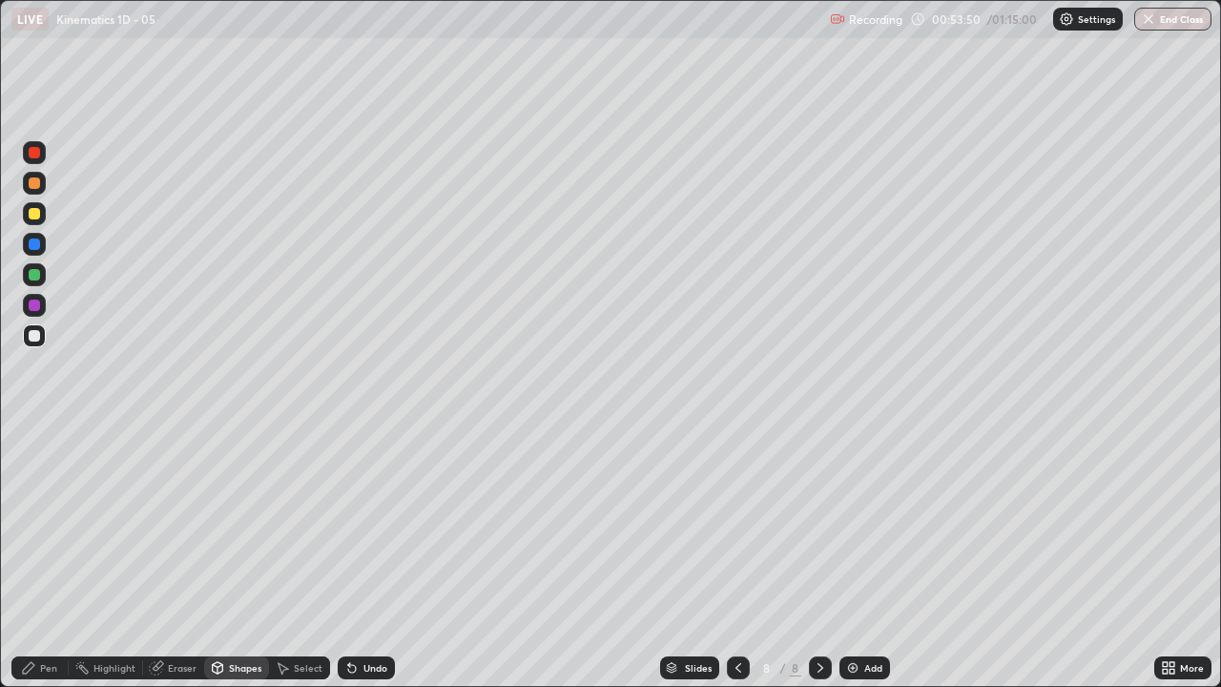
click at [34, 216] on div at bounding box center [34, 213] width 11 height 11
click at [49, 525] on div "Pen" at bounding box center [48, 668] width 17 height 10
click at [348, 525] on icon at bounding box center [349, 664] width 2 height 2
click at [349, 525] on icon at bounding box center [352, 669] width 8 height 8
click at [348, 525] on icon at bounding box center [352, 669] width 8 height 8
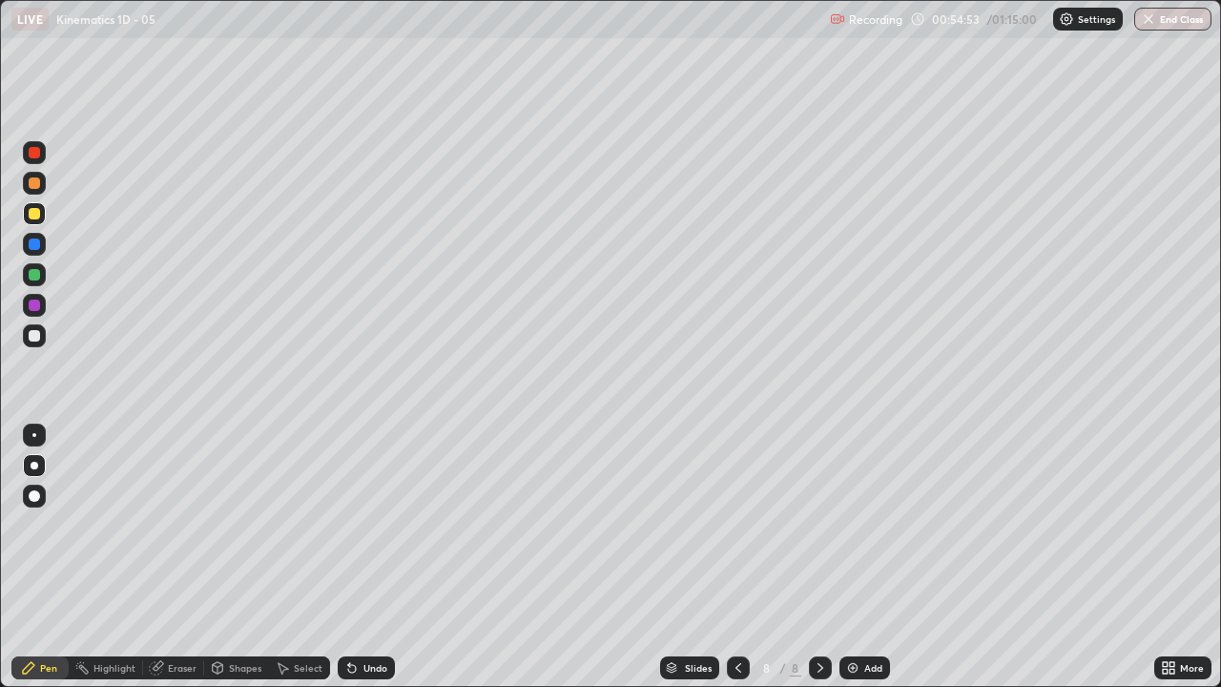
click at [349, 525] on icon at bounding box center [352, 669] width 8 height 8
click at [353, 525] on icon at bounding box center [351, 667] width 15 height 15
click at [344, 525] on icon at bounding box center [351, 667] width 15 height 15
click at [351, 525] on icon at bounding box center [351, 667] width 15 height 15
click at [348, 525] on icon at bounding box center [352, 669] width 8 height 8
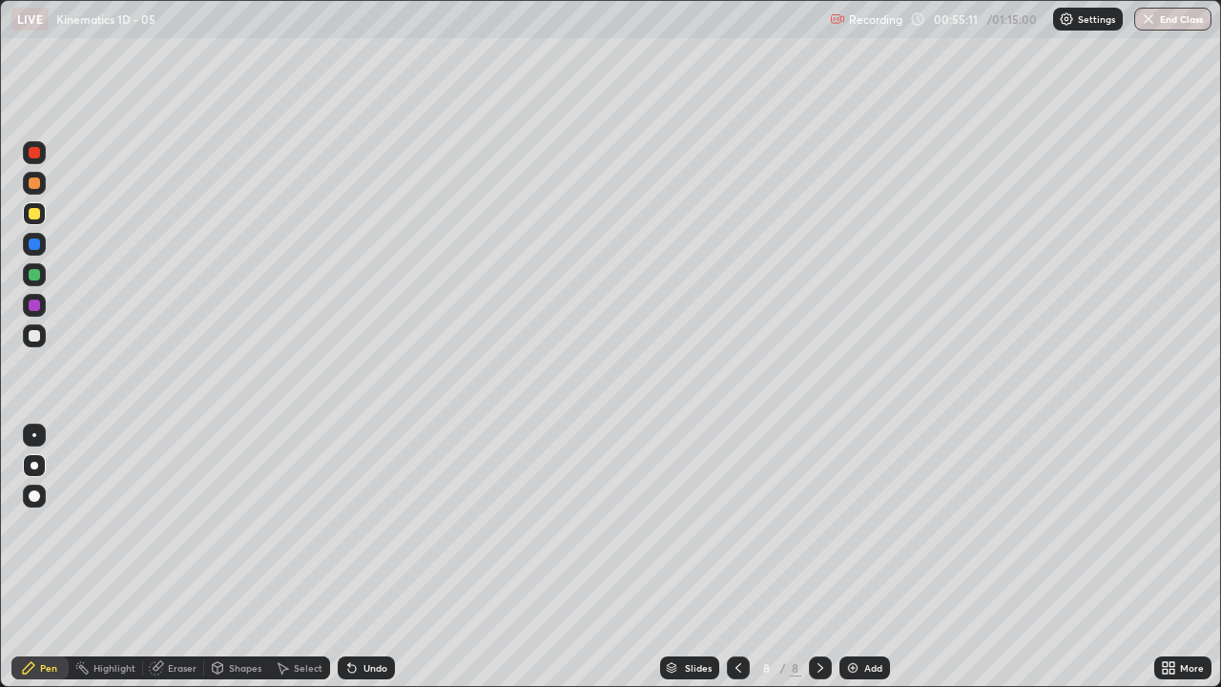
click at [346, 525] on icon at bounding box center [351, 667] width 15 height 15
click at [356, 525] on icon at bounding box center [351, 667] width 15 height 15
click at [361, 525] on div "Undo" at bounding box center [366, 667] width 57 height 23
click at [364, 525] on div "Undo" at bounding box center [375, 668] width 24 height 10
click at [363, 525] on div "Undo" at bounding box center [375, 668] width 24 height 10
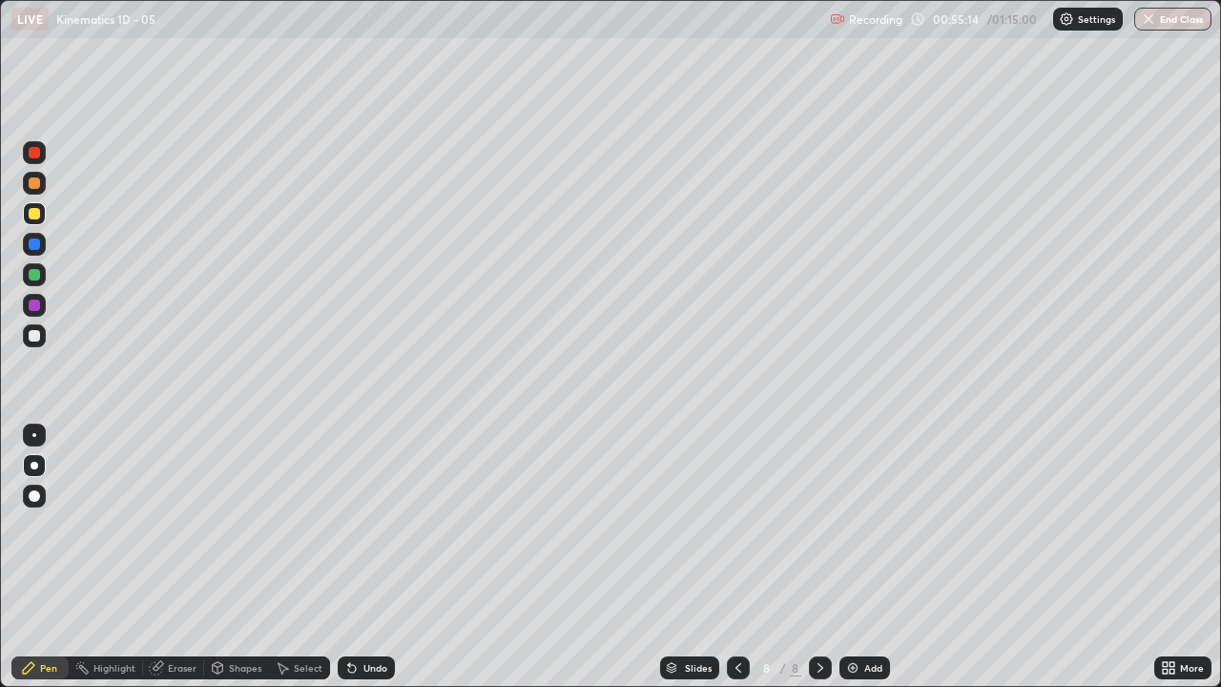
click at [355, 525] on icon at bounding box center [351, 667] width 15 height 15
click at [348, 525] on icon at bounding box center [352, 669] width 8 height 8
click at [357, 525] on div "Undo" at bounding box center [366, 667] width 57 height 23
click at [848, 525] on div "Add" at bounding box center [864, 667] width 51 height 23
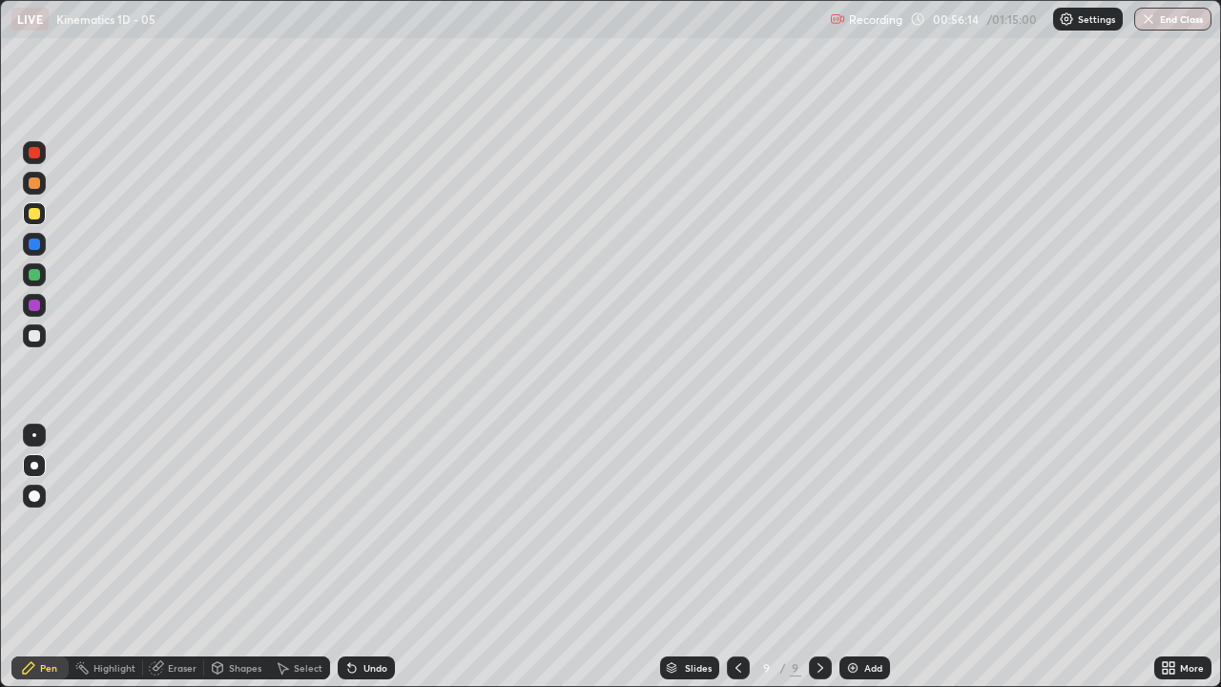
click at [353, 525] on div "Undo" at bounding box center [366, 667] width 57 height 23
click at [349, 525] on icon at bounding box center [352, 669] width 8 height 8
click at [346, 525] on div "Undo" at bounding box center [366, 667] width 57 height 23
click at [353, 525] on div "Undo" at bounding box center [366, 667] width 57 height 23
click at [354, 525] on div "Undo" at bounding box center [366, 667] width 57 height 23
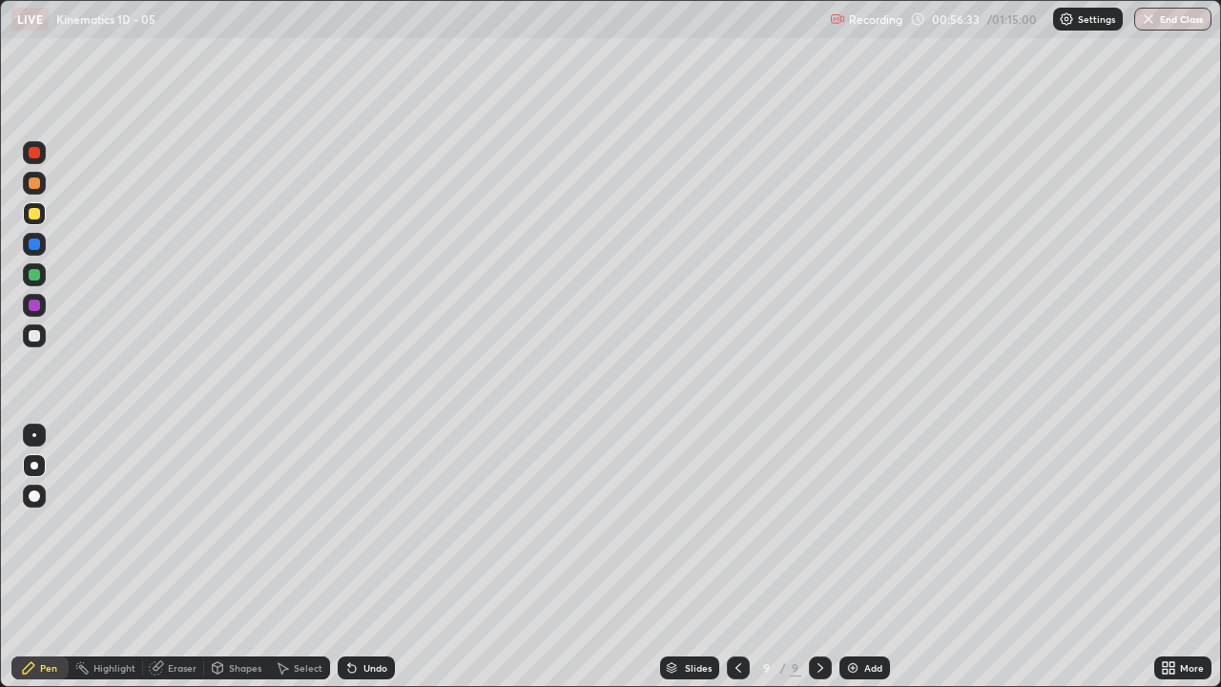
click at [345, 525] on div "Undo" at bounding box center [366, 667] width 57 height 23
click at [349, 525] on icon at bounding box center [352, 669] width 8 height 8
click at [348, 525] on icon at bounding box center [352, 669] width 8 height 8
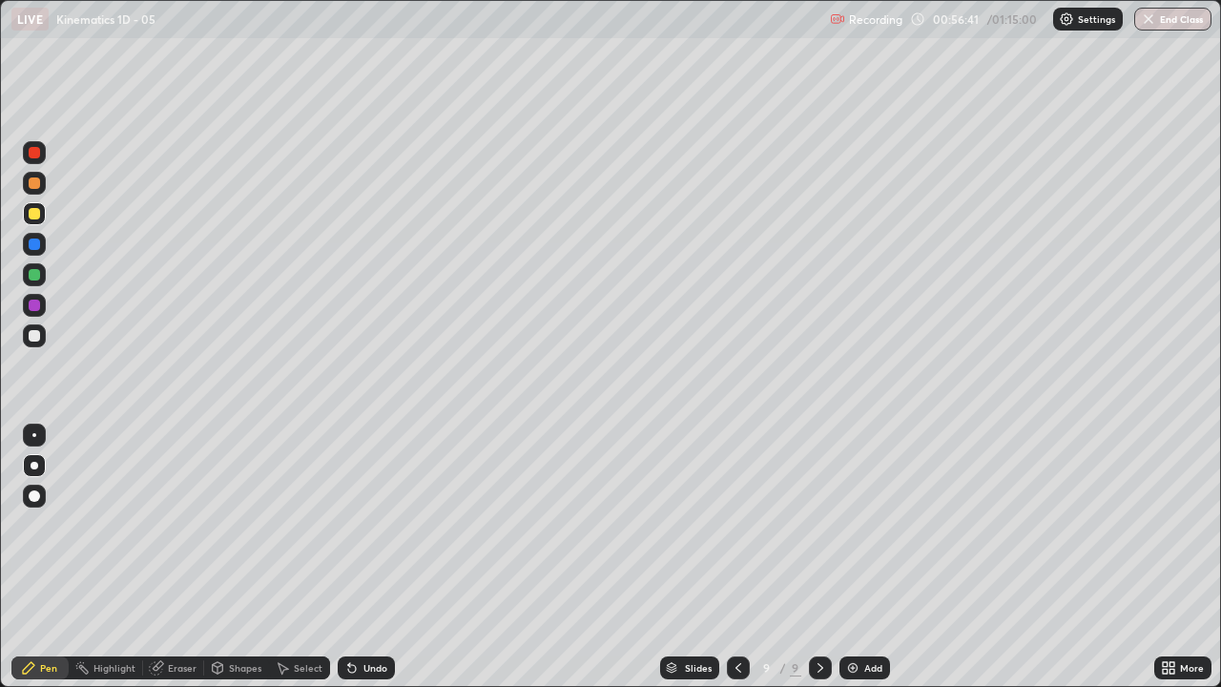
click at [349, 525] on icon at bounding box center [352, 669] width 8 height 8
click at [352, 525] on div "Undo" at bounding box center [366, 667] width 57 height 23
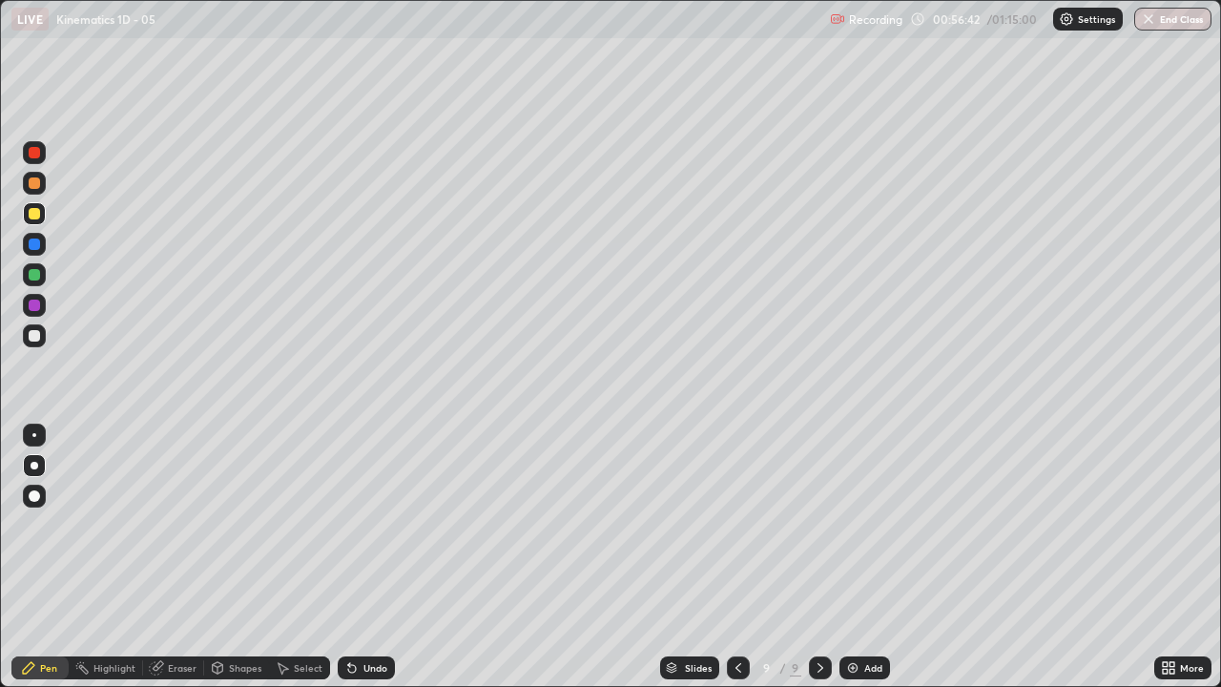
click at [353, 525] on div "Undo" at bounding box center [366, 667] width 57 height 23
click at [357, 525] on div "Undo" at bounding box center [366, 667] width 57 height 23
click at [358, 525] on div "Undo" at bounding box center [366, 667] width 57 height 23
click at [363, 525] on div "Undo" at bounding box center [366, 667] width 57 height 23
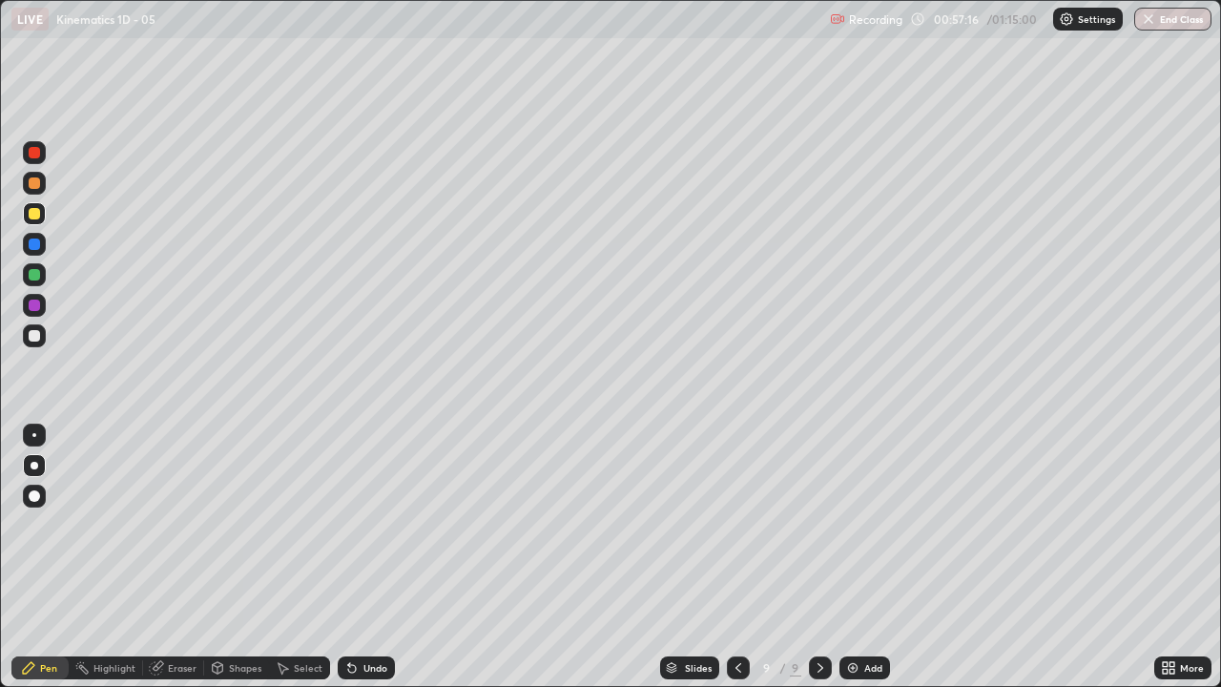
click at [357, 525] on div "Undo" at bounding box center [366, 667] width 57 height 23
click at [352, 525] on icon at bounding box center [351, 667] width 15 height 15
click at [349, 525] on icon at bounding box center [352, 669] width 8 height 8
click at [31, 344] on div at bounding box center [34, 335] width 23 height 23
click at [344, 525] on icon at bounding box center [351, 667] width 15 height 15
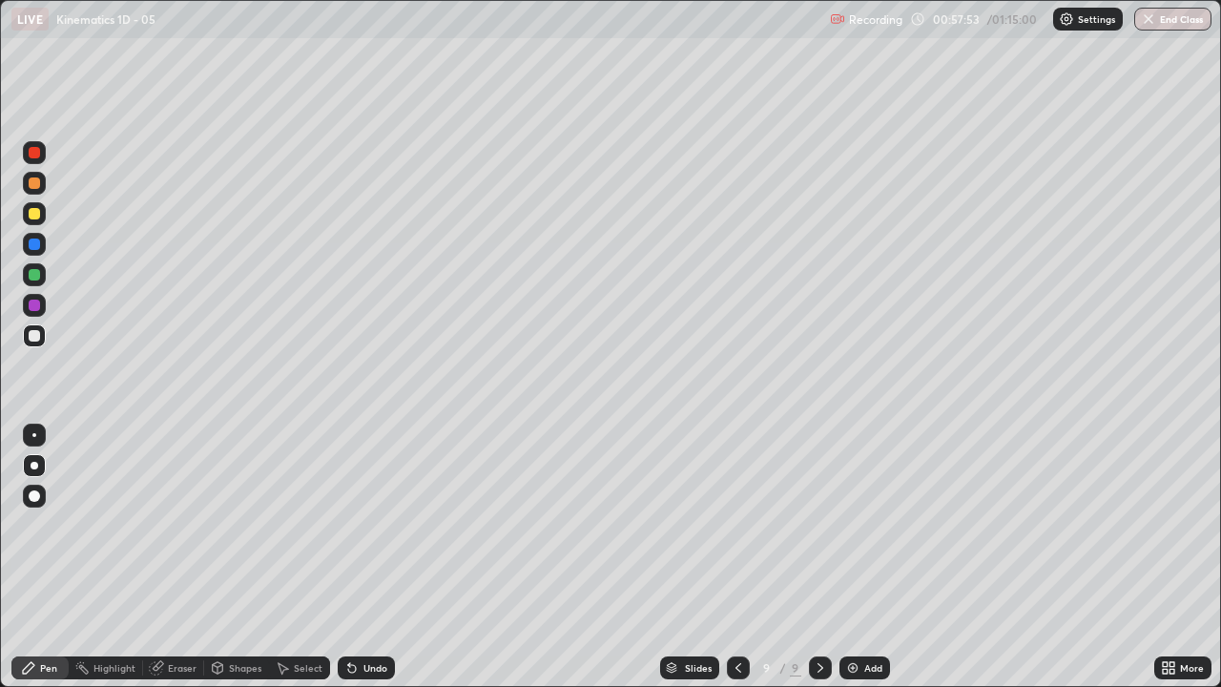
click at [350, 525] on div "Undo" at bounding box center [366, 667] width 57 height 23
click at [344, 525] on div "Undo" at bounding box center [366, 667] width 57 height 23
click at [353, 525] on icon at bounding box center [351, 667] width 15 height 15
click at [352, 525] on icon at bounding box center [352, 669] width 8 height 8
click at [362, 525] on div "Undo" at bounding box center [366, 667] width 57 height 23
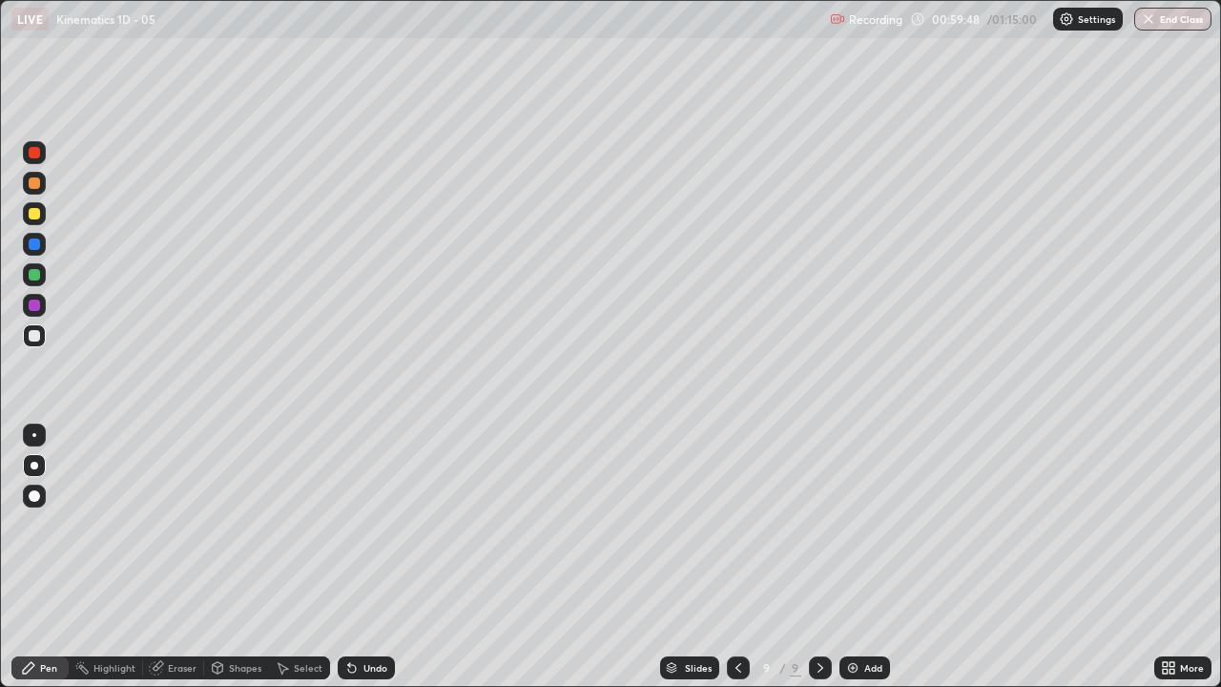
click at [356, 525] on div "Undo" at bounding box center [366, 667] width 57 height 23
click at [349, 525] on icon at bounding box center [352, 669] width 8 height 8
click at [350, 525] on icon at bounding box center [352, 669] width 8 height 8
click at [1070, 525] on div "Slides 9 / 9 Add" at bounding box center [774, 668] width 759 height 38
click at [1071, 525] on div "Slides 9 / 9 Add" at bounding box center [774, 668] width 759 height 38
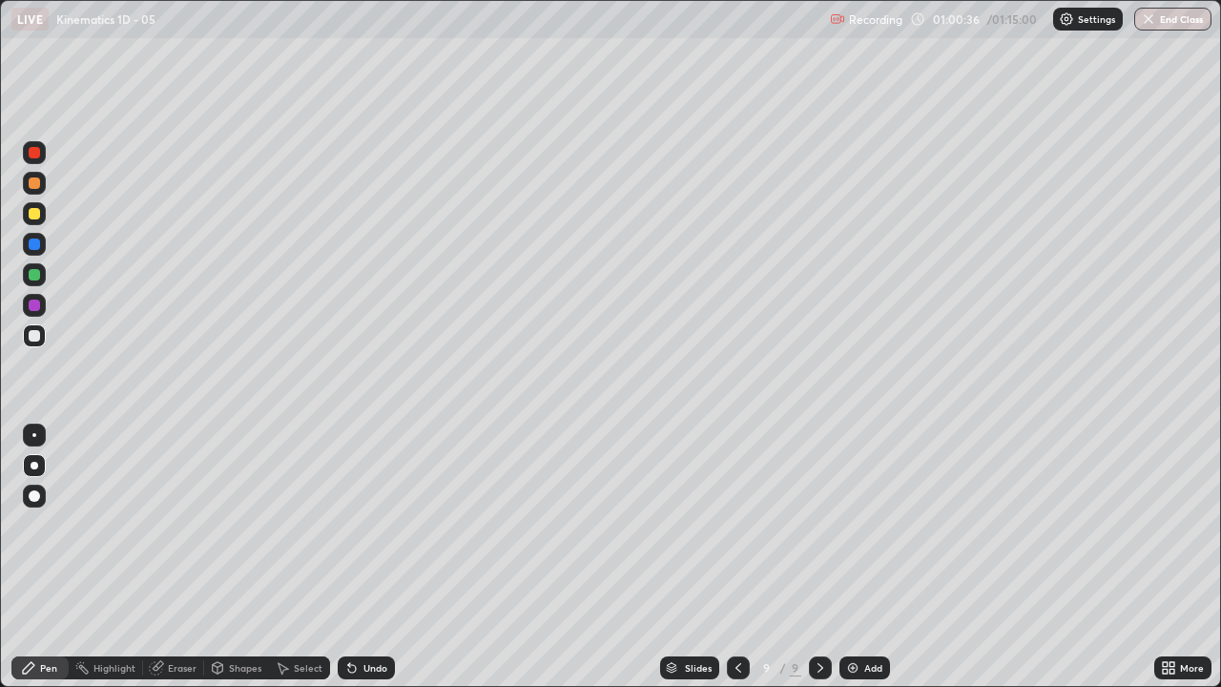
click at [348, 525] on icon at bounding box center [352, 669] width 8 height 8
click at [344, 525] on icon at bounding box center [351, 667] width 15 height 15
click at [324, 525] on div "Select" at bounding box center [299, 667] width 61 height 23
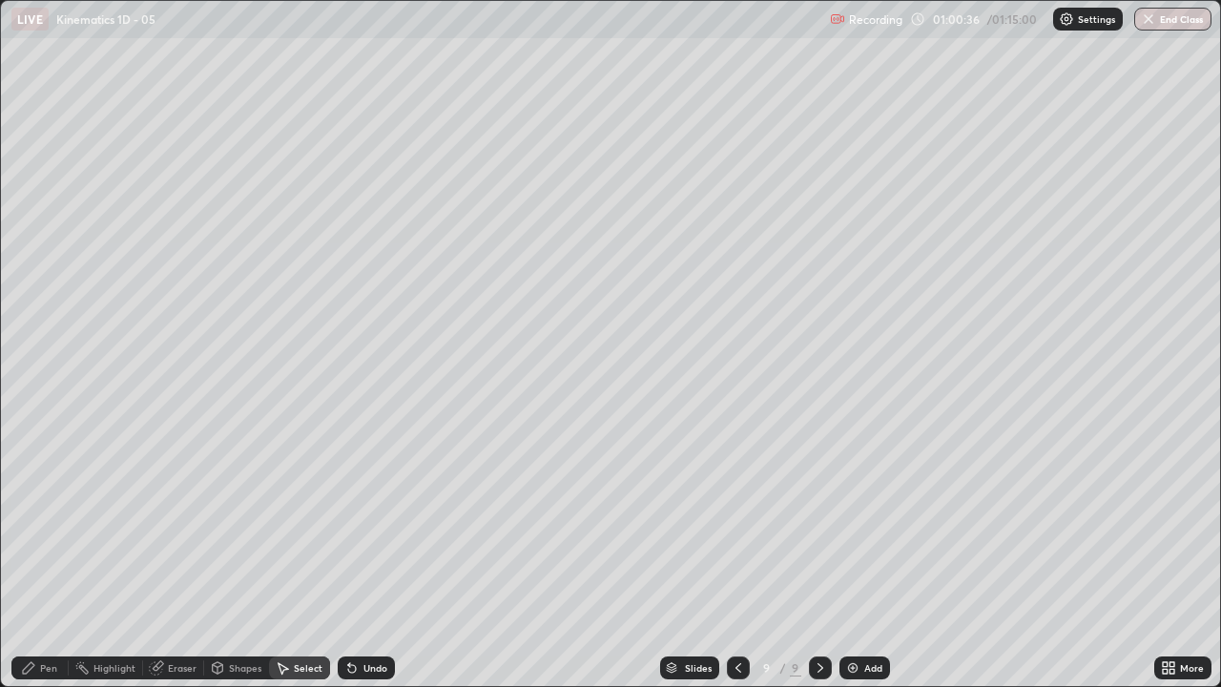
click at [324, 525] on div "Select" at bounding box center [299, 667] width 61 height 23
click at [323, 525] on div "Select" at bounding box center [299, 667] width 61 height 23
click at [0, 0] on div at bounding box center [0, 0] width 0 height 0
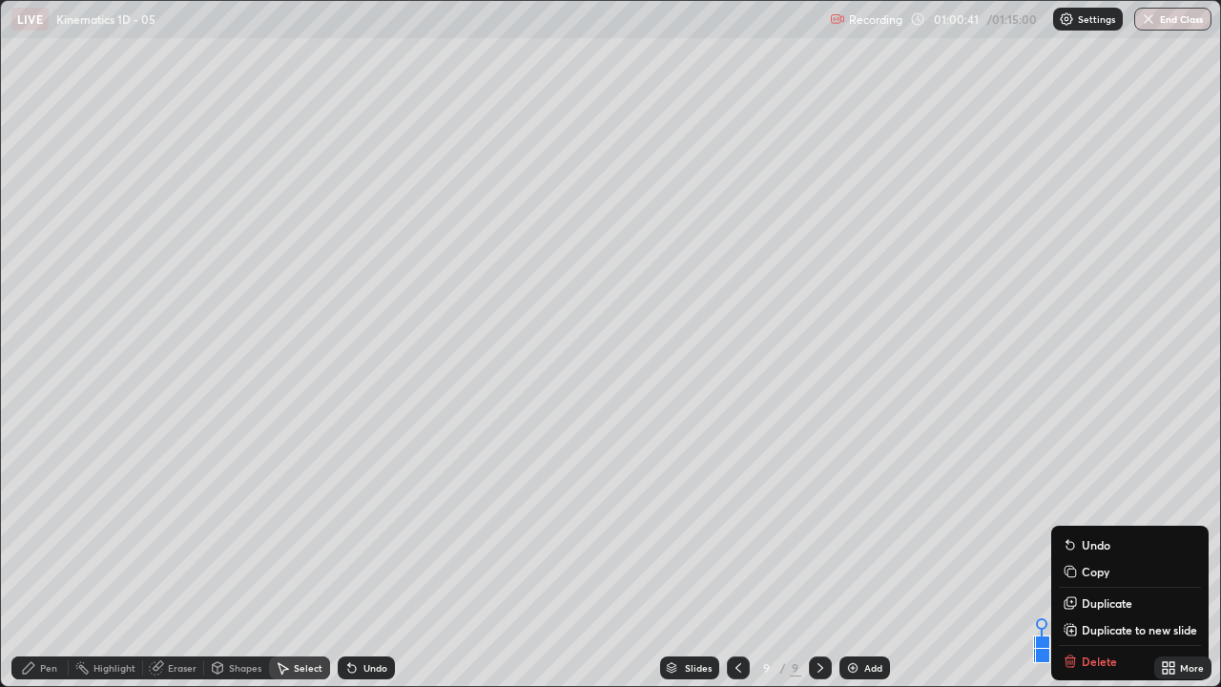
click at [1080, 525] on div "Slides 9 / 9 Add" at bounding box center [774, 668] width 759 height 38
click at [1019, 525] on div "0 ° Undo Copy Duplicate Duplicate to new slide Delete" at bounding box center [610, 343] width 1219 height 685
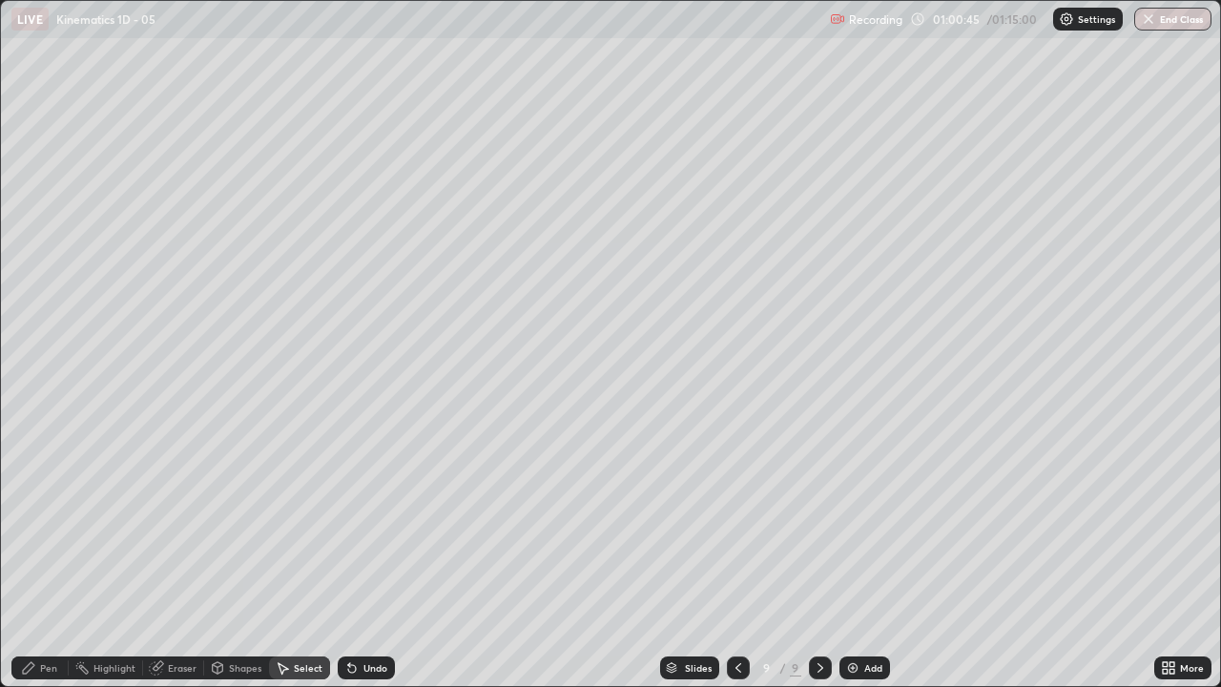
click at [49, 525] on div "Pen" at bounding box center [48, 668] width 17 height 10
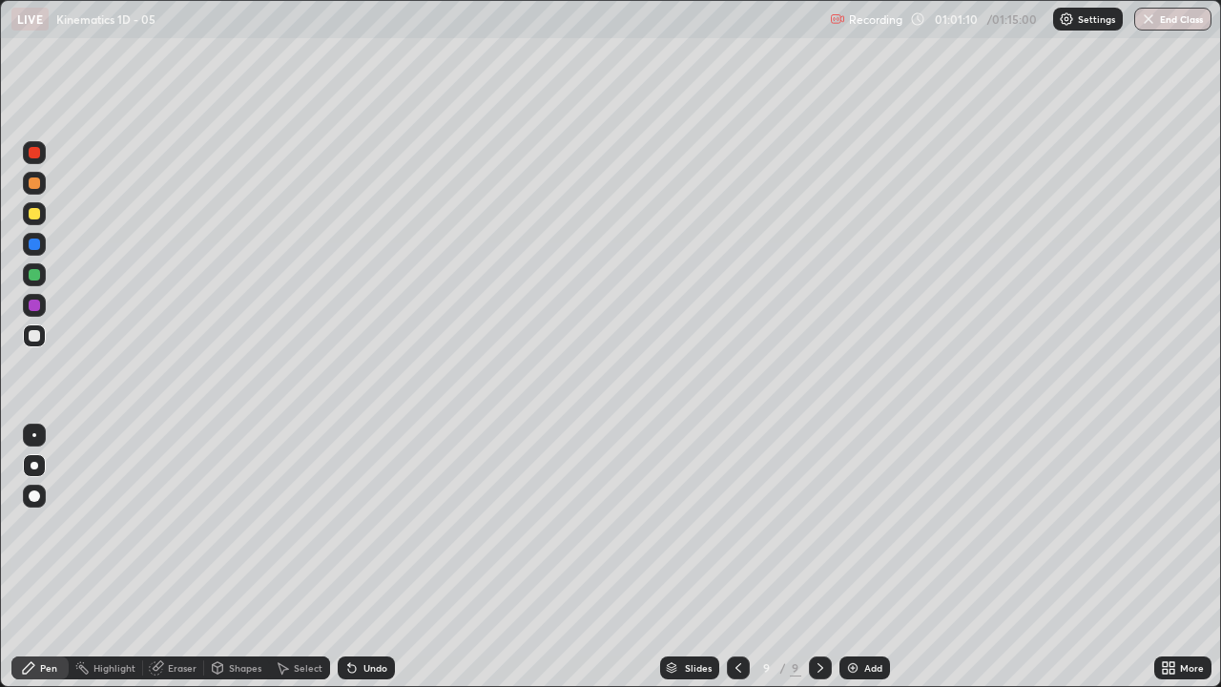
click at [305, 525] on div "Select" at bounding box center [308, 668] width 29 height 10
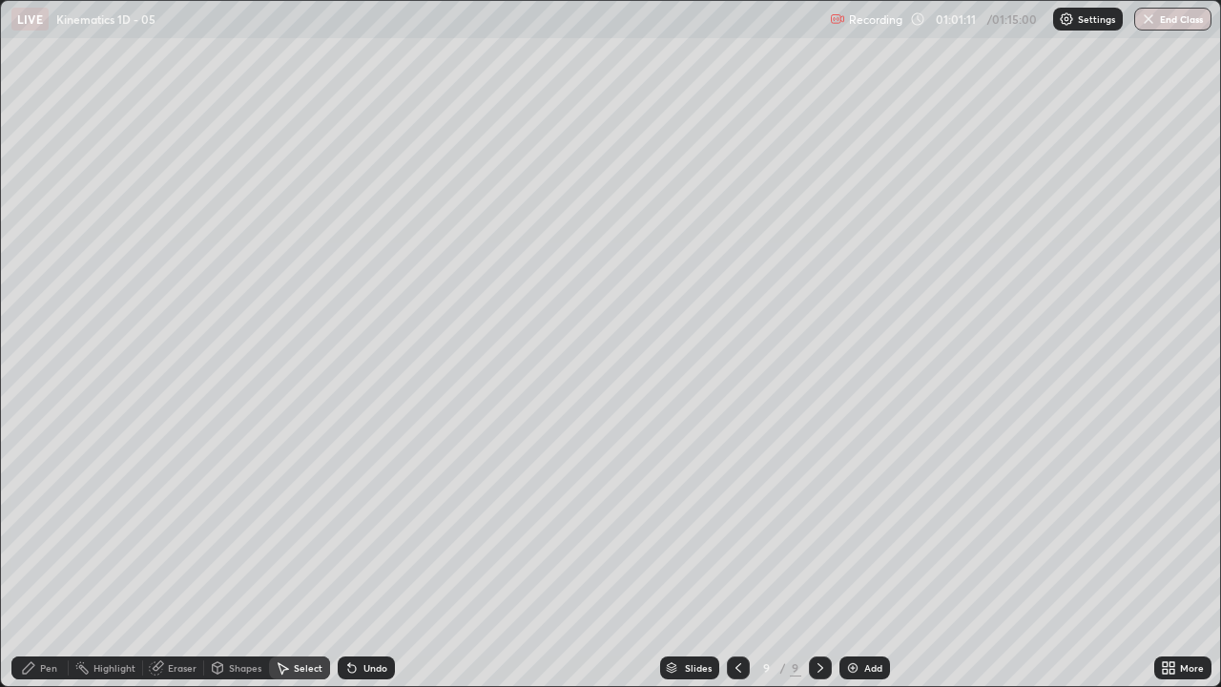
click at [244, 525] on div "Shapes" at bounding box center [245, 668] width 32 height 10
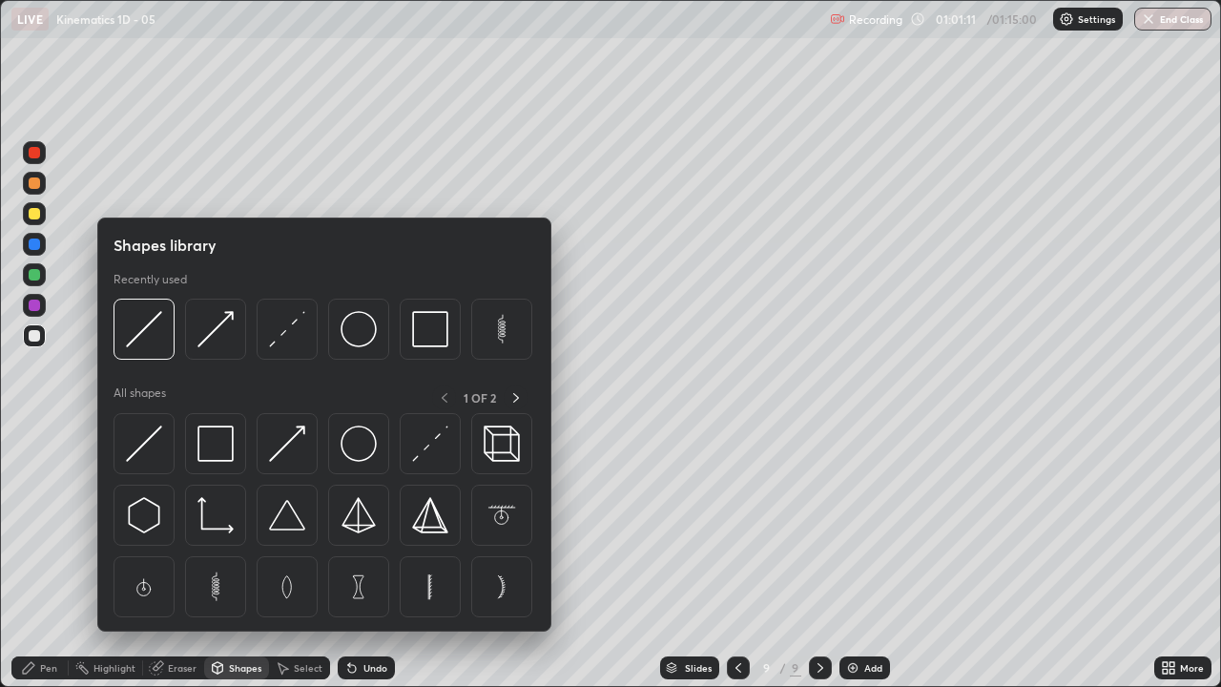
click at [185, 525] on div "Eraser" at bounding box center [182, 668] width 29 height 10
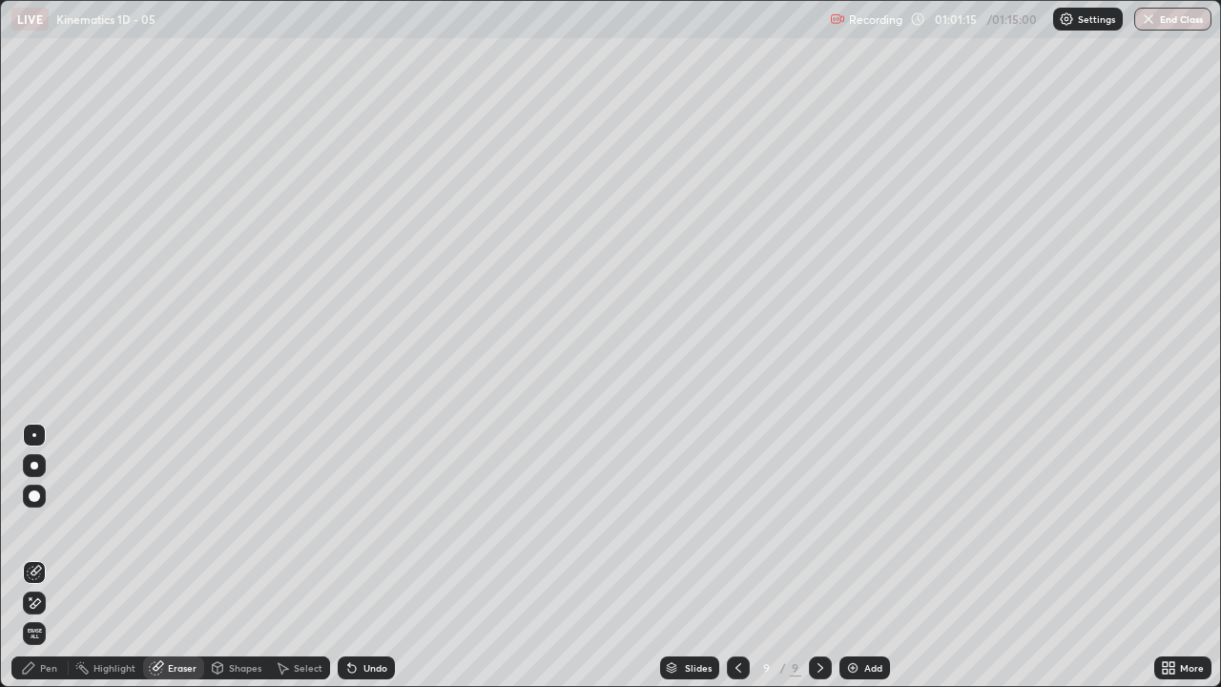
click at [50, 525] on div "Pen" at bounding box center [48, 668] width 17 height 10
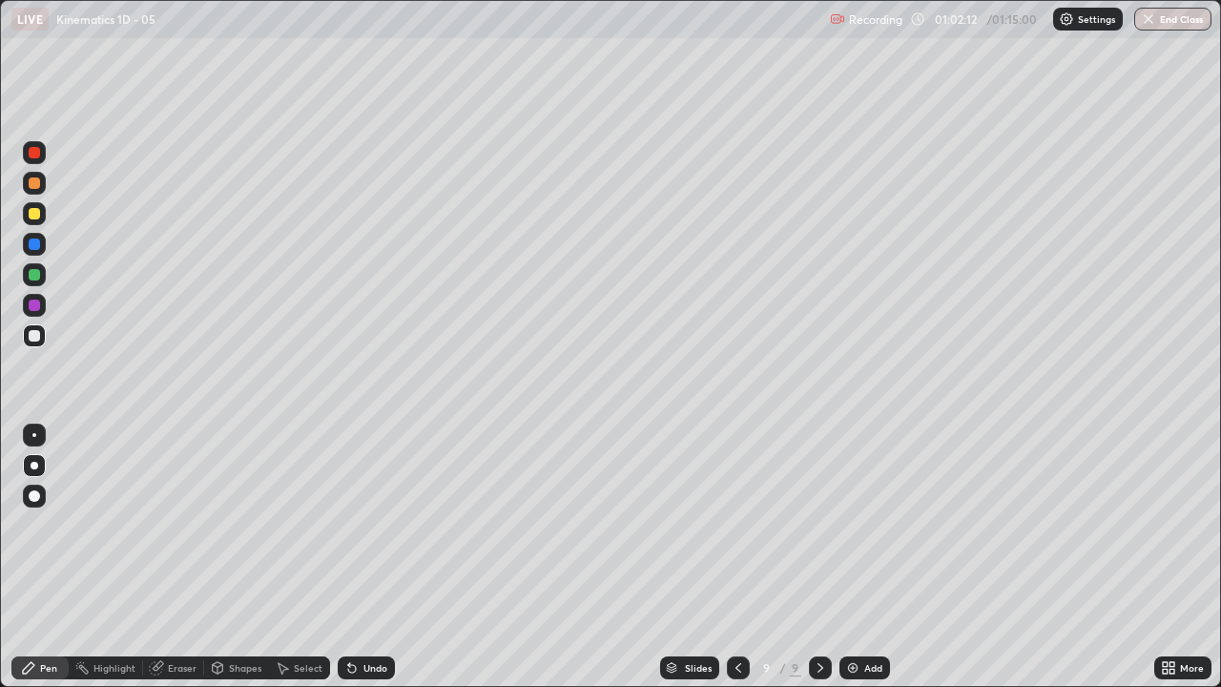
click at [247, 525] on div "Shapes" at bounding box center [245, 668] width 32 height 10
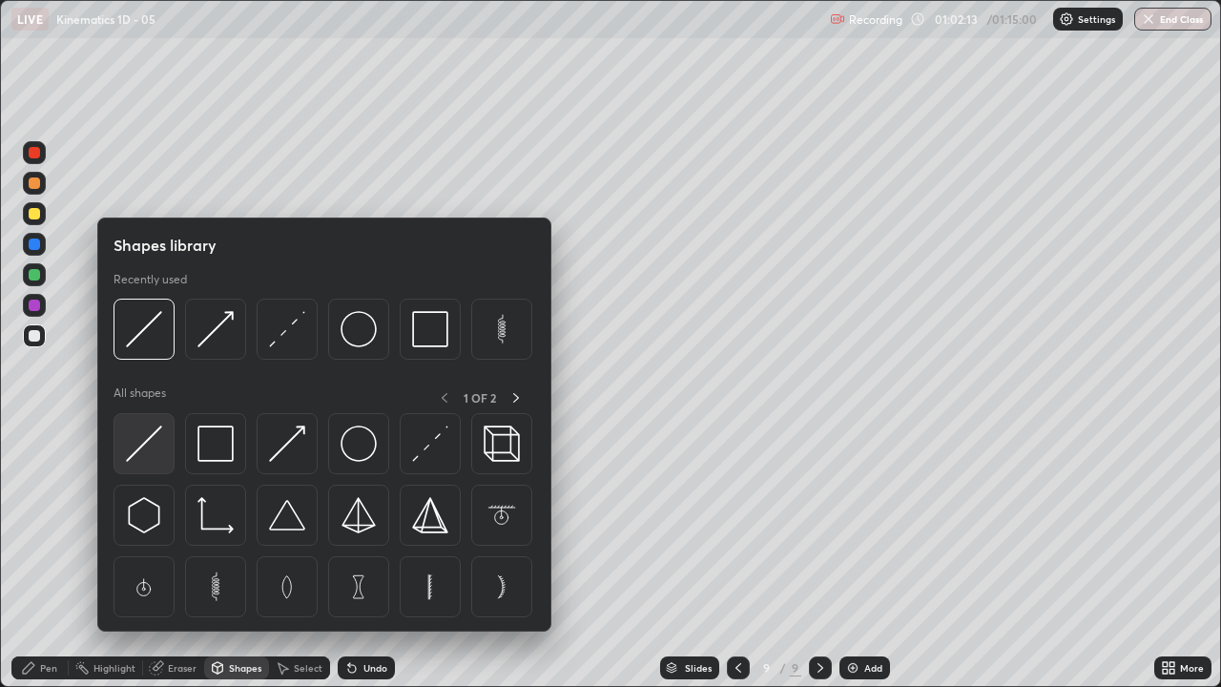
click at [139, 450] on img at bounding box center [144, 443] width 36 height 36
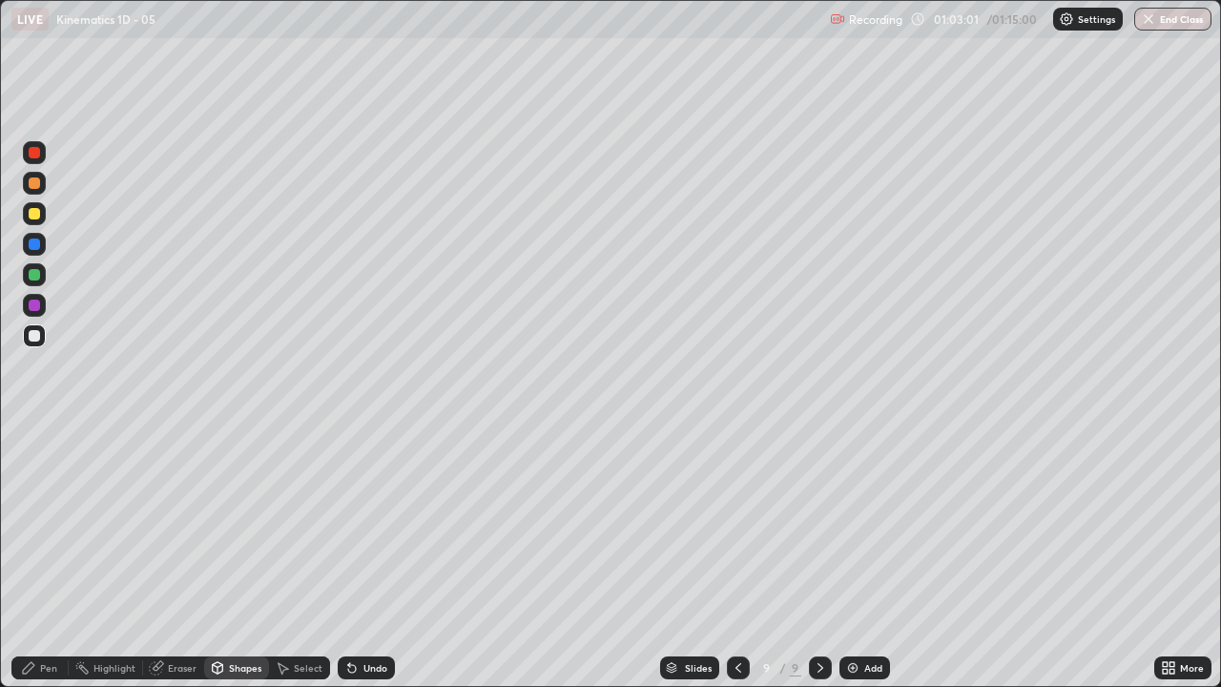
click at [349, 525] on icon at bounding box center [352, 669] width 8 height 8
click at [351, 525] on icon at bounding box center [352, 669] width 8 height 8
click at [349, 525] on icon at bounding box center [352, 669] width 8 height 8
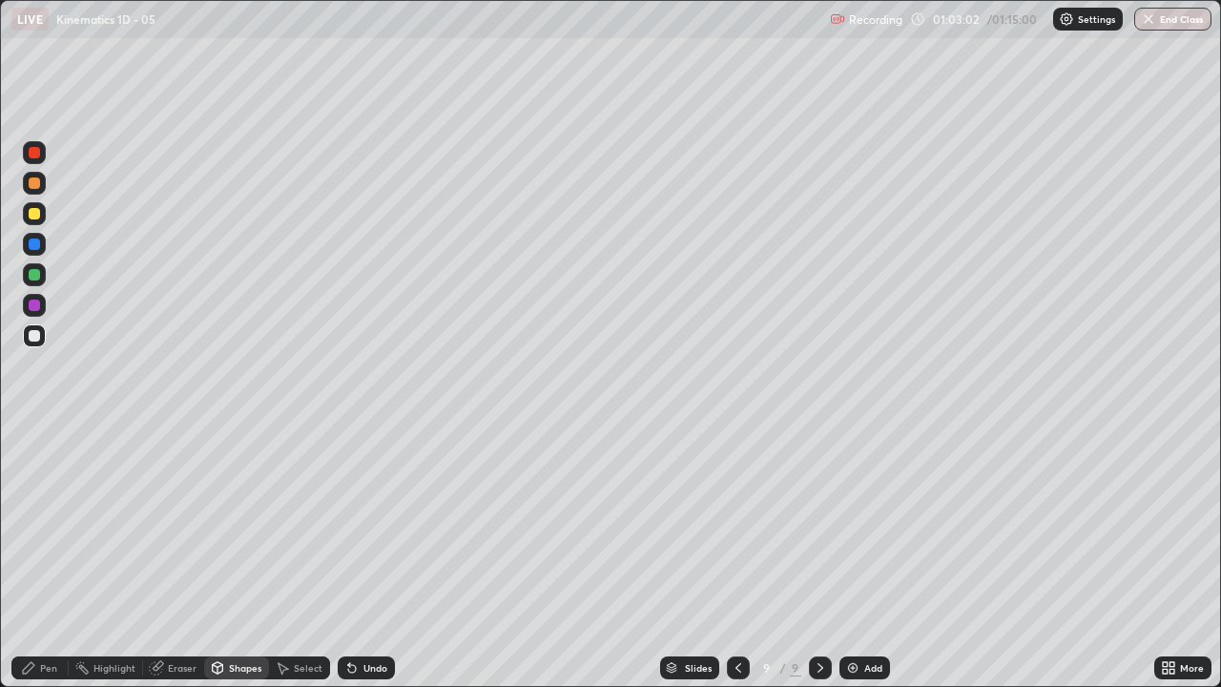
click at [366, 525] on div "Undo" at bounding box center [366, 667] width 57 height 23
click at [849, 525] on img at bounding box center [852, 667] width 15 height 15
click at [44, 525] on div "Pen" at bounding box center [39, 667] width 57 height 23
click at [49, 525] on div "Pen" at bounding box center [48, 668] width 17 height 10
click at [348, 525] on icon at bounding box center [352, 669] width 8 height 8
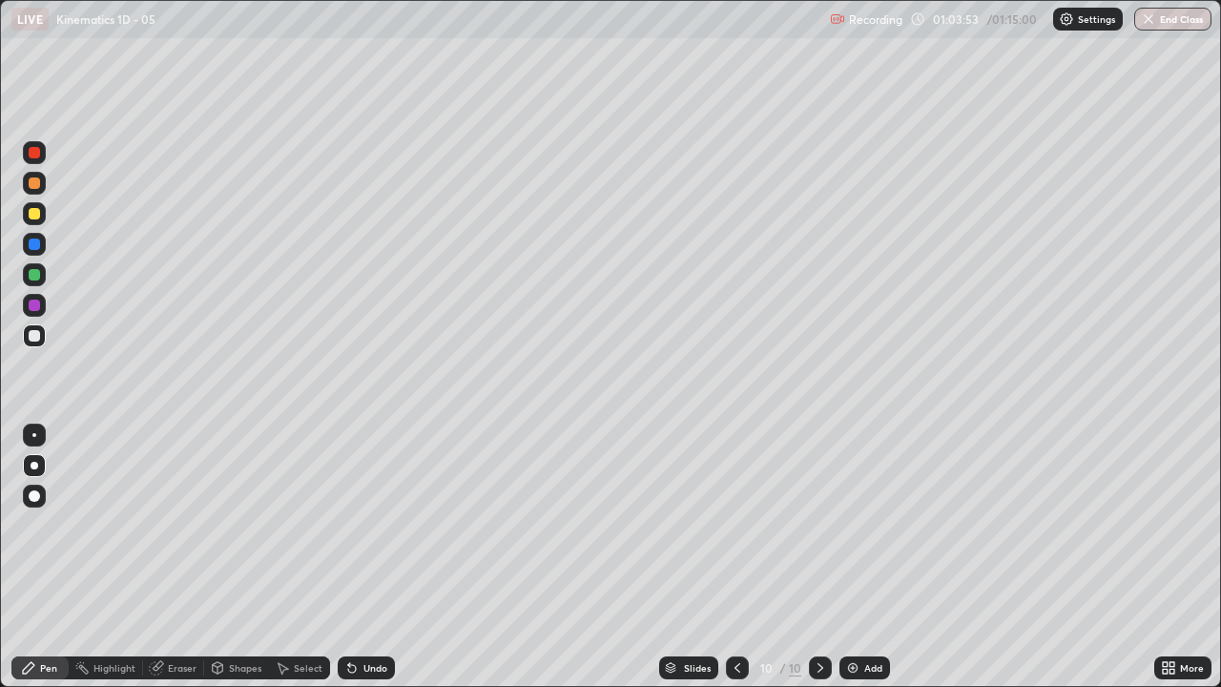
click at [348, 525] on icon at bounding box center [352, 669] width 8 height 8
click at [350, 525] on icon at bounding box center [352, 669] width 8 height 8
click at [353, 525] on icon at bounding box center [351, 667] width 15 height 15
click at [349, 525] on icon at bounding box center [352, 669] width 8 height 8
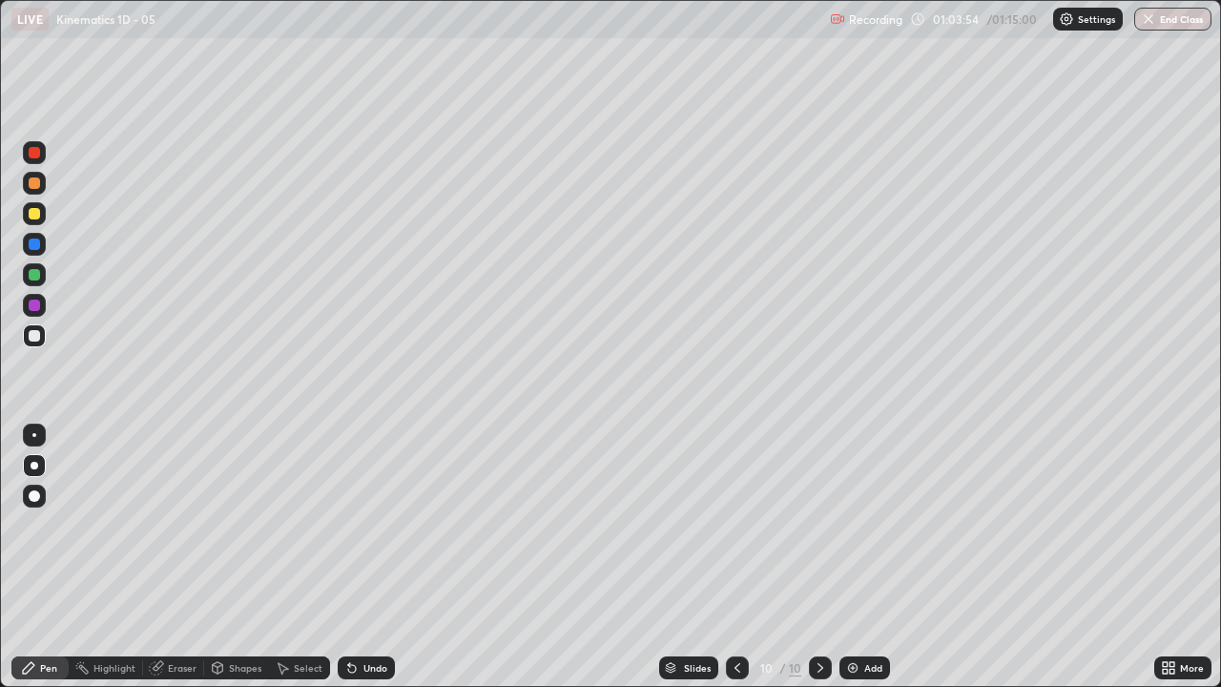
click at [357, 525] on div "Undo" at bounding box center [366, 667] width 57 height 23
click at [358, 525] on div "Undo" at bounding box center [366, 667] width 57 height 23
click at [853, 525] on div "Add" at bounding box center [864, 667] width 51 height 23
click at [736, 525] on icon at bounding box center [738, 667] width 15 height 15
click at [818, 525] on icon at bounding box center [820, 667] width 15 height 15
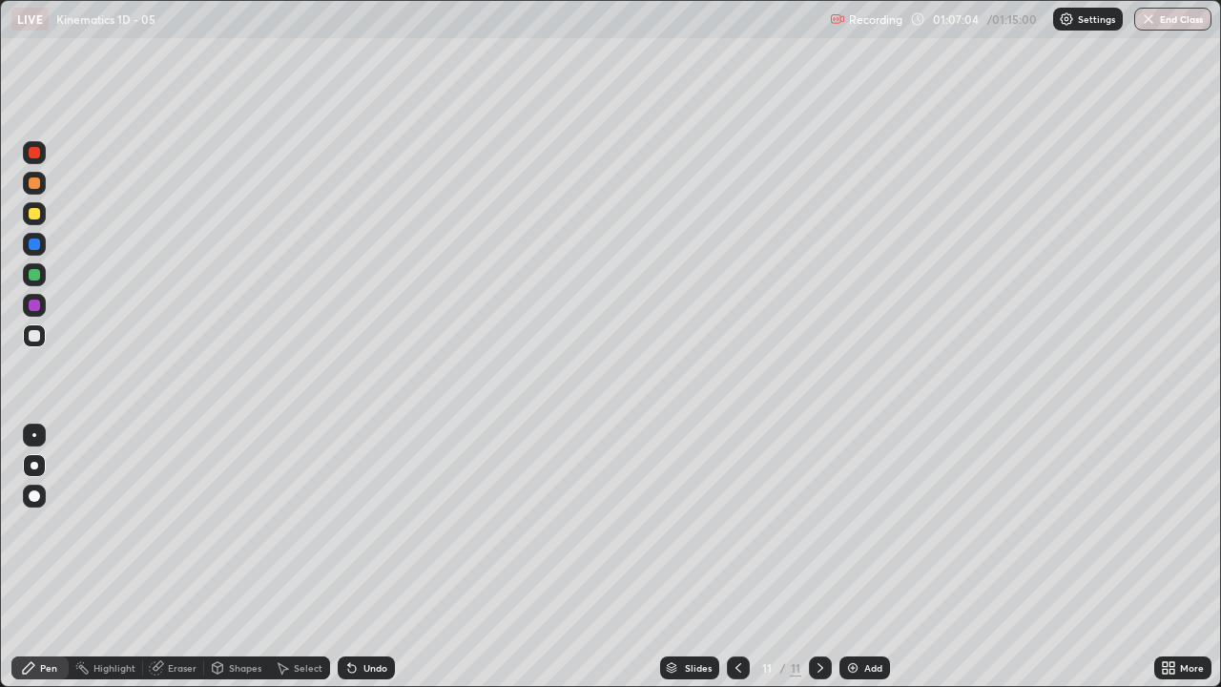
click at [736, 525] on icon at bounding box center [738, 667] width 15 height 15
click at [860, 525] on div "Add" at bounding box center [864, 667] width 51 height 23
click at [852, 525] on img at bounding box center [852, 667] width 15 height 15
click at [736, 525] on icon at bounding box center [738, 667] width 15 height 15
click at [739, 525] on icon at bounding box center [738, 667] width 15 height 15
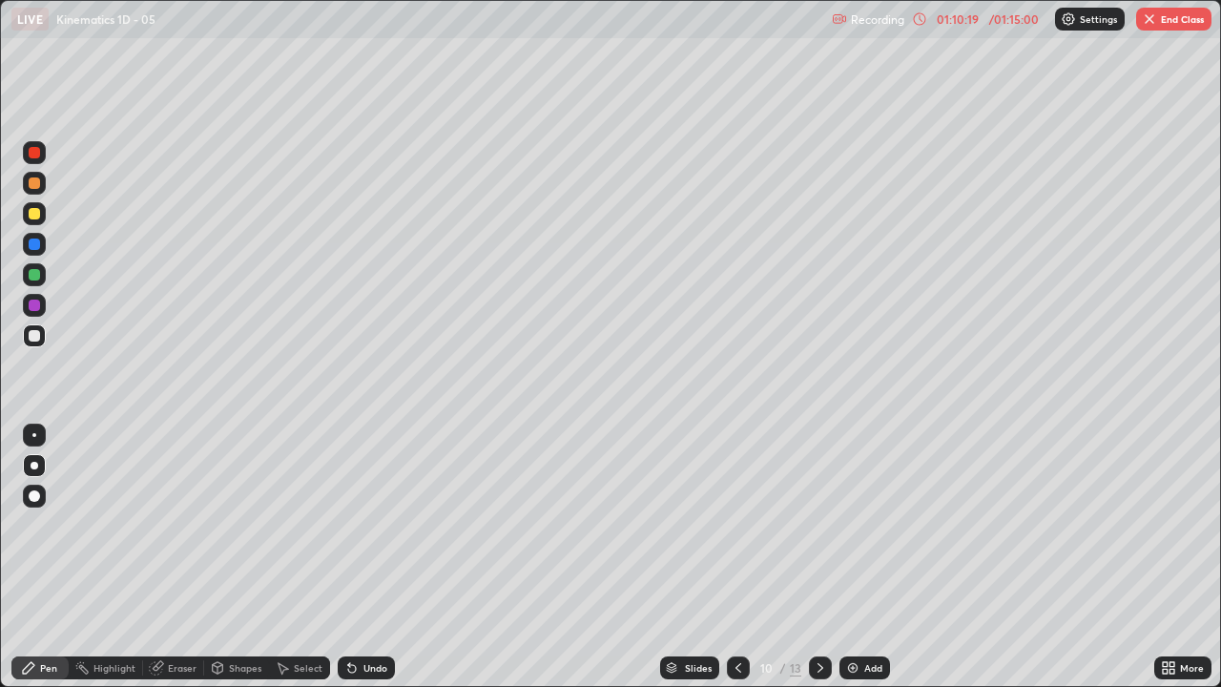
click at [818, 525] on icon at bounding box center [820, 667] width 15 height 15
click at [820, 525] on icon at bounding box center [820, 667] width 15 height 15
click at [819, 525] on icon at bounding box center [820, 667] width 15 height 15
click at [1166, 26] on button "End Class" at bounding box center [1173, 19] width 75 height 23
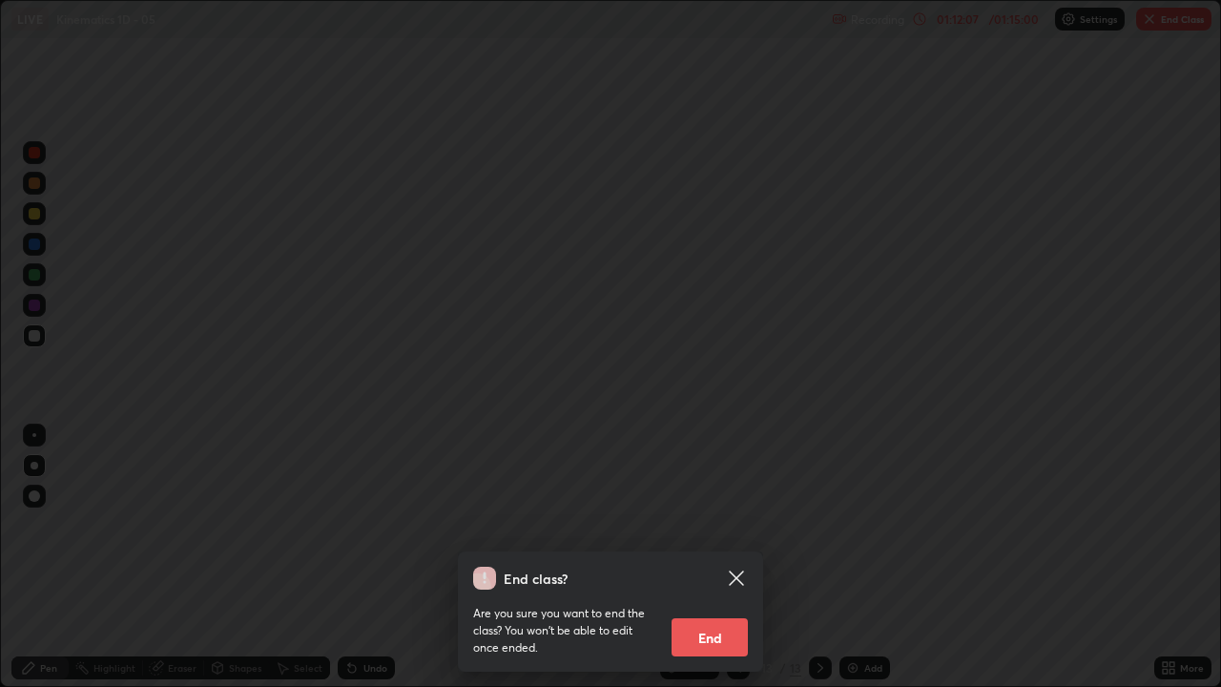
click at [694, 525] on button "End" at bounding box center [709, 637] width 76 height 38
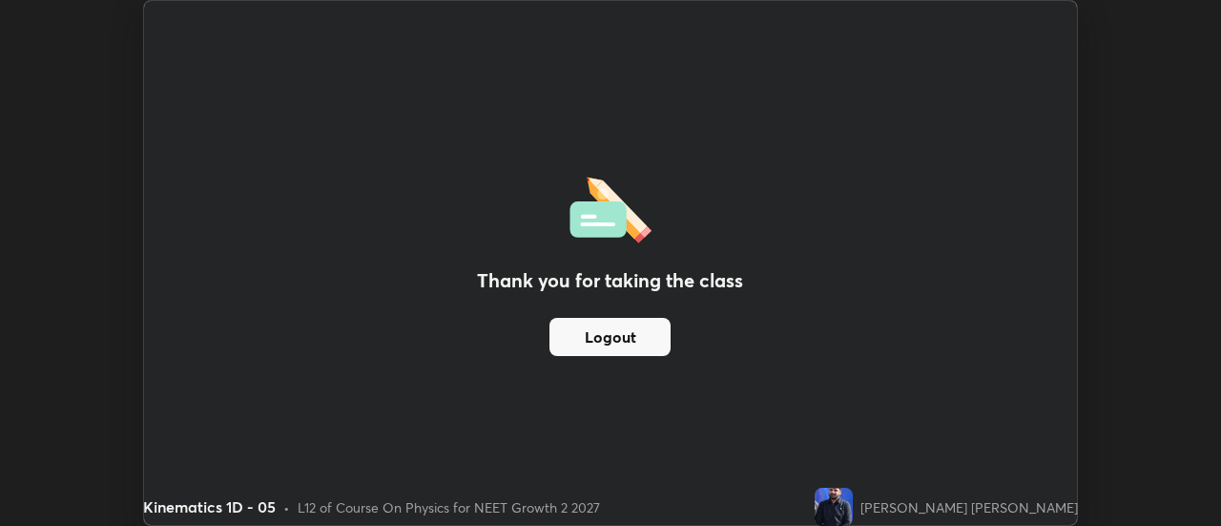
scroll to position [94852, 94157]
